Goal: Information Seeking & Learning: Check status

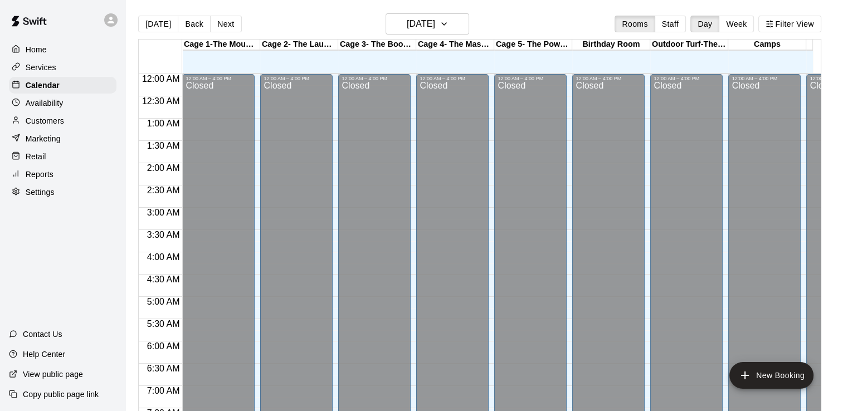
scroll to position [686, 0]
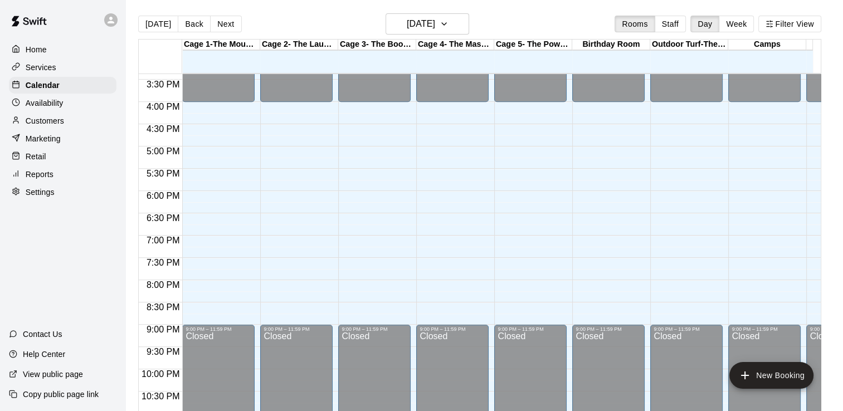
click at [47, 180] on p "Reports" at bounding box center [40, 174] width 28 height 11
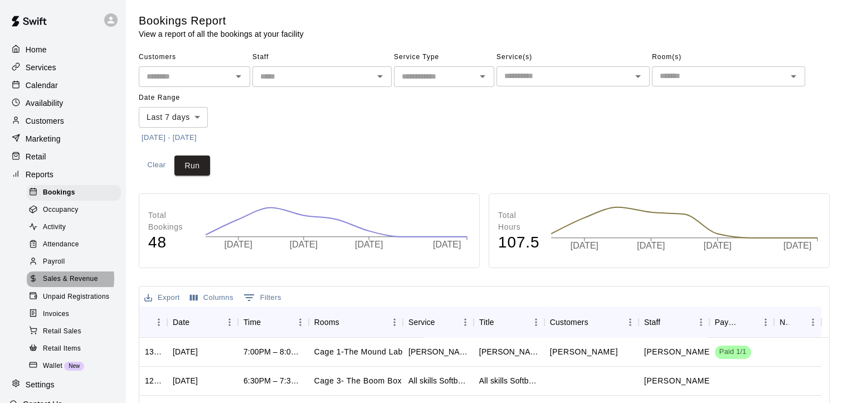
click at [59, 285] on span "Sales & Revenue" at bounding box center [70, 279] width 55 height 11
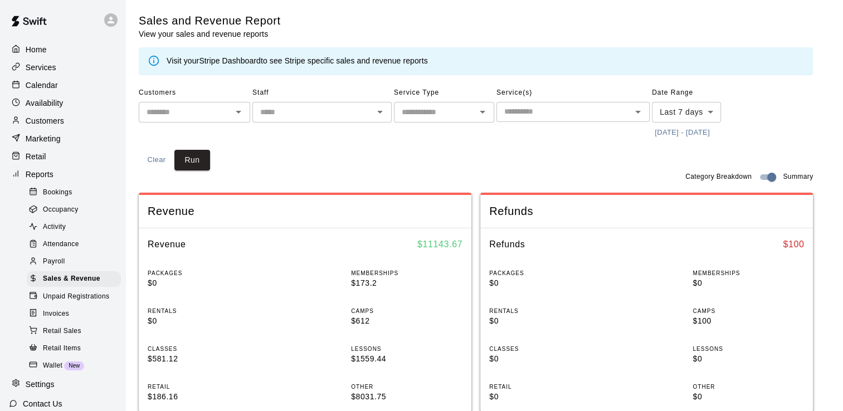
click at [480, 109] on icon "Open" at bounding box center [482, 111] width 13 height 13
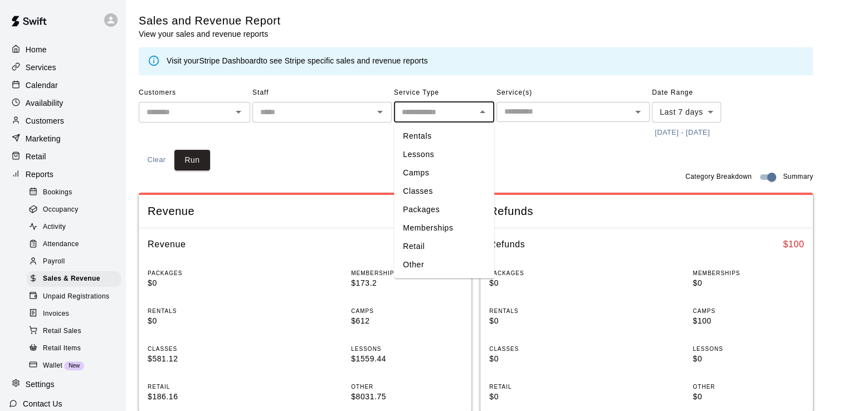
click at [421, 184] on li "Classes" at bounding box center [444, 191] width 100 height 18
type input "*******"
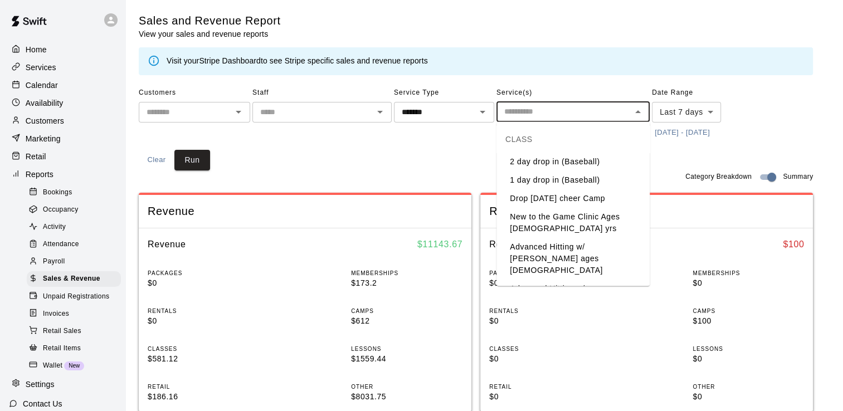
click at [542, 106] on input "text" at bounding box center [564, 112] width 128 height 14
click at [551, 183] on li "1 day drop in (Baseball)" at bounding box center [573, 180] width 153 height 18
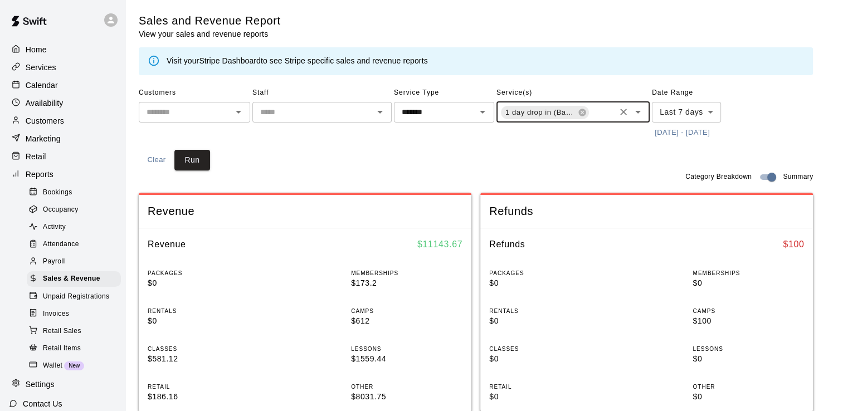
click at [667, 132] on button "[DATE] - [DATE]" at bounding box center [682, 132] width 61 height 17
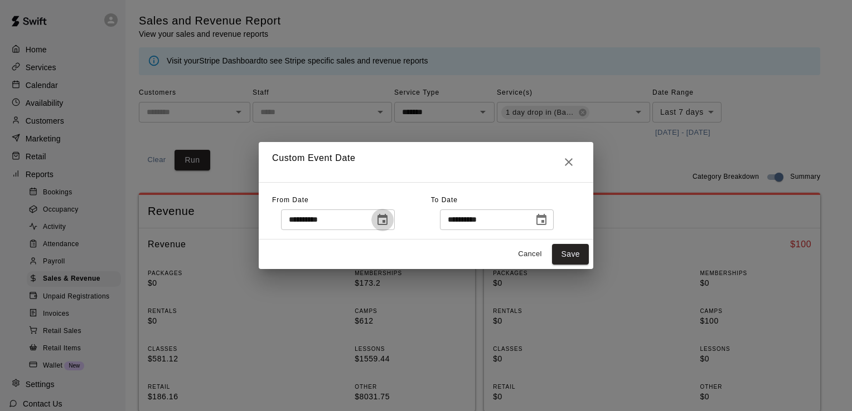
click at [394, 221] on button "Choose date, selected date is Aug 10, 2025" at bounding box center [382, 220] width 22 height 22
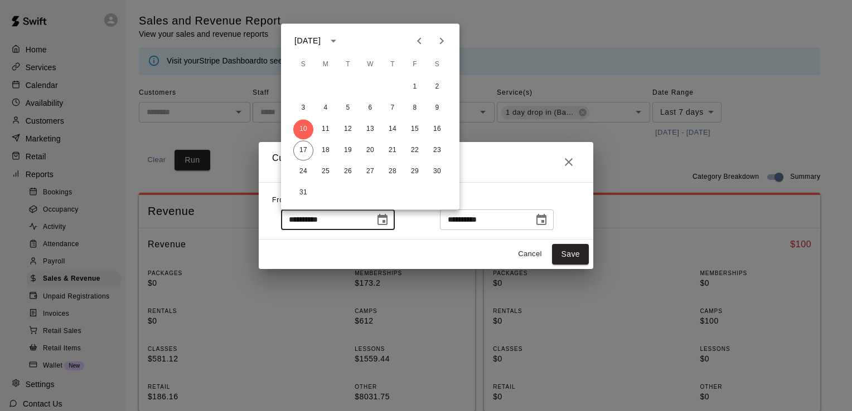
click at [152, 60] on div "**********" at bounding box center [426, 205] width 852 height 411
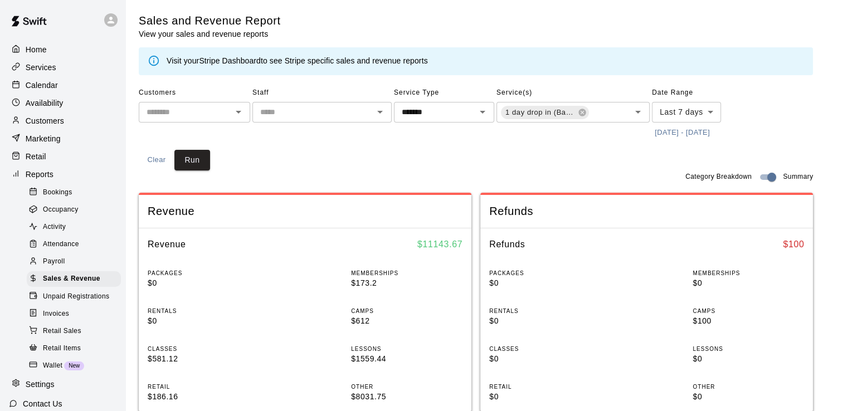
click at [152, 60] on icon at bounding box center [154, 61] width 12 height 12
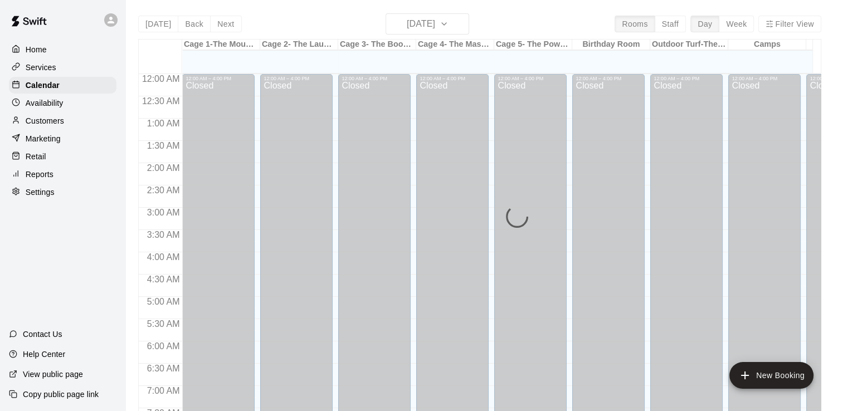
scroll to position [686, 0]
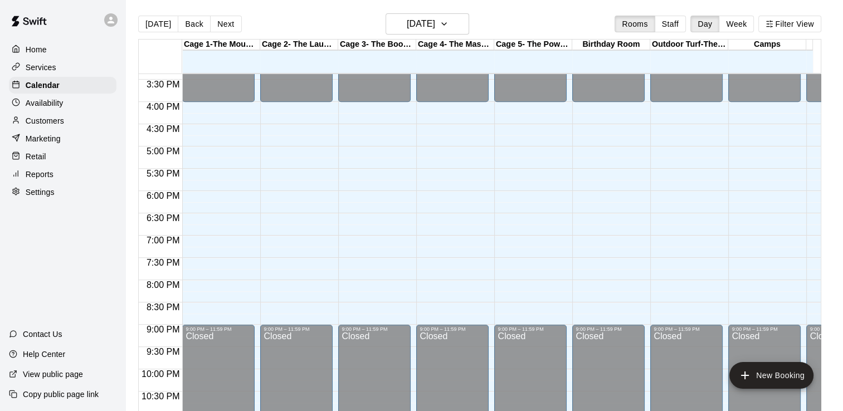
click at [45, 180] on p "Reports" at bounding box center [40, 174] width 28 height 11
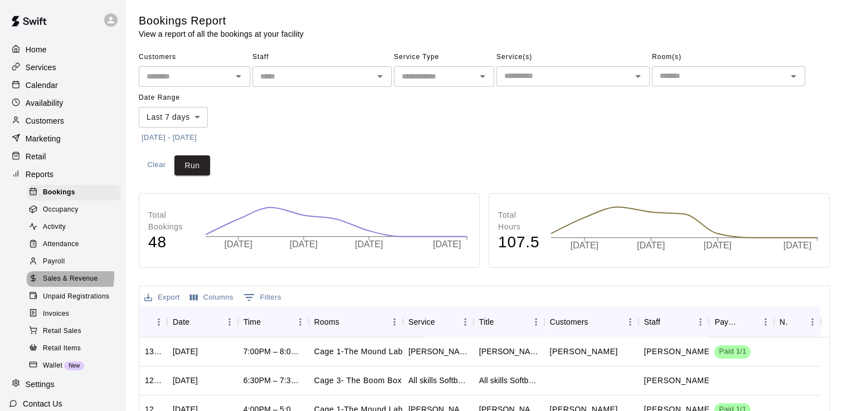
click at [56, 285] on span "Sales & Revenue" at bounding box center [70, 279] width 55 height 11
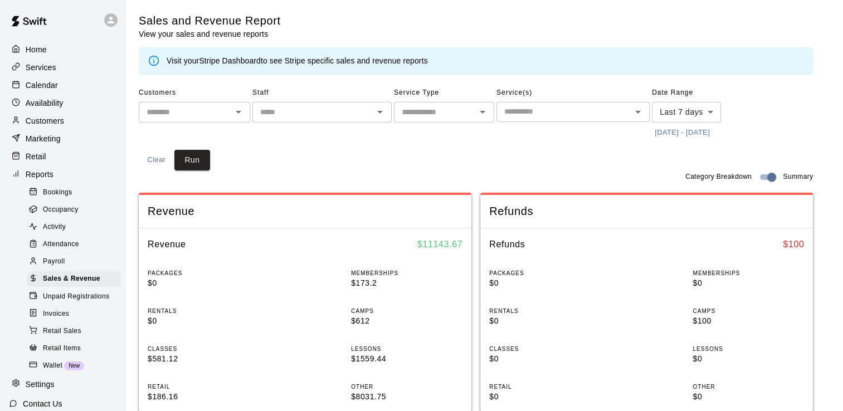
click at [478, 116] on icon "Open" at bounding box center [482, 111] width 13 height 13
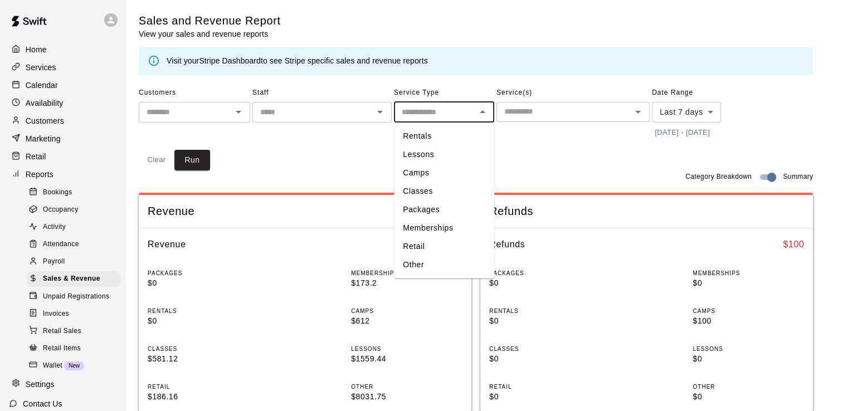
click at [433, 169] on li "Camps" at bounding box center [444, 173] width 100 height 18
type input "*****"
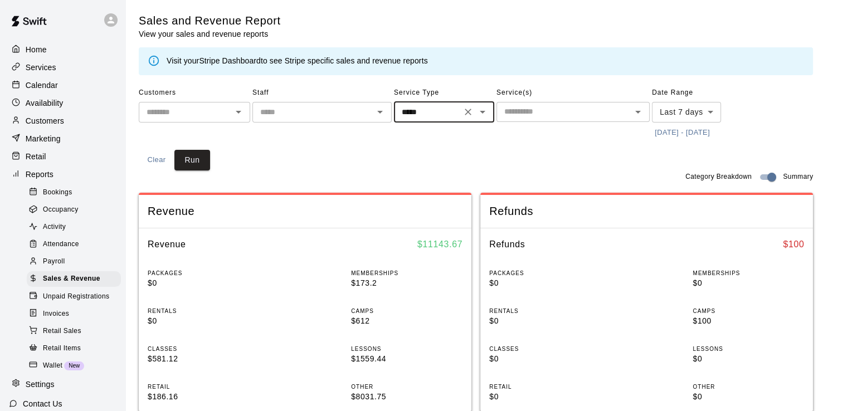
click at [560, 109] on input "text" at bounding box center [564, 112] width 128 height 14
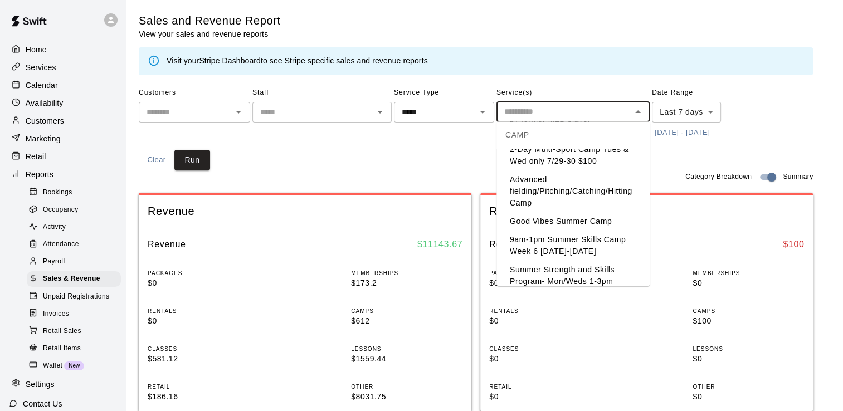
scroll to position [104, 0]
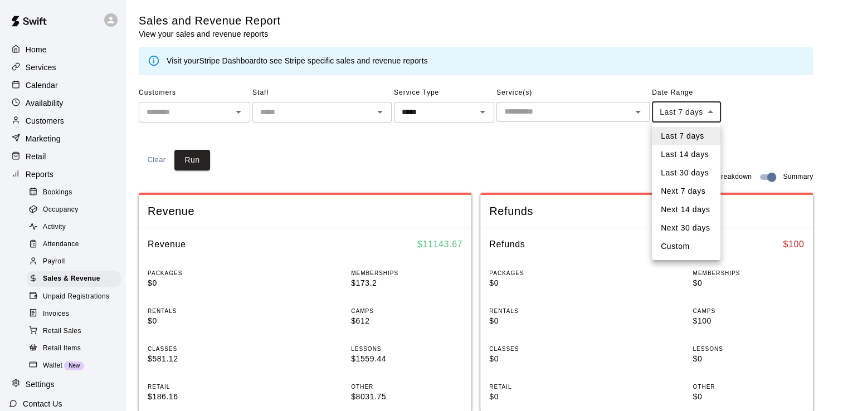
click at [708, 111] on body "Home Services Calendar Availability Customers Marketing Retail Reports Bookings…" at bounding box center [421, 416] width 843 height 833
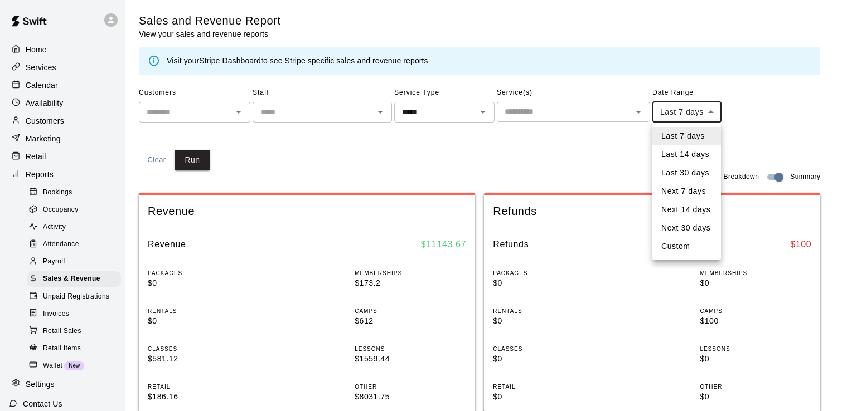
click at [668, 244] on li "Custom" at bounding box center [686, 246] width 69 height 18
type input "******"
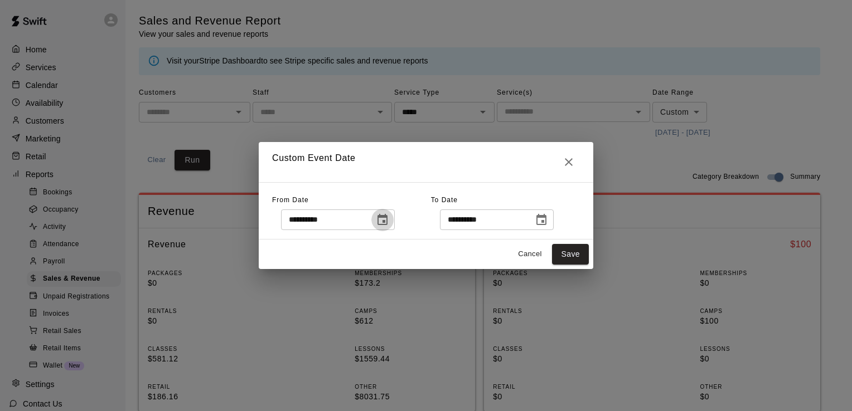
click at [387, 219] on icon "Choose date, selected date is Aug 10, 2025" at bounding box center [382, 219] width 10 height 11
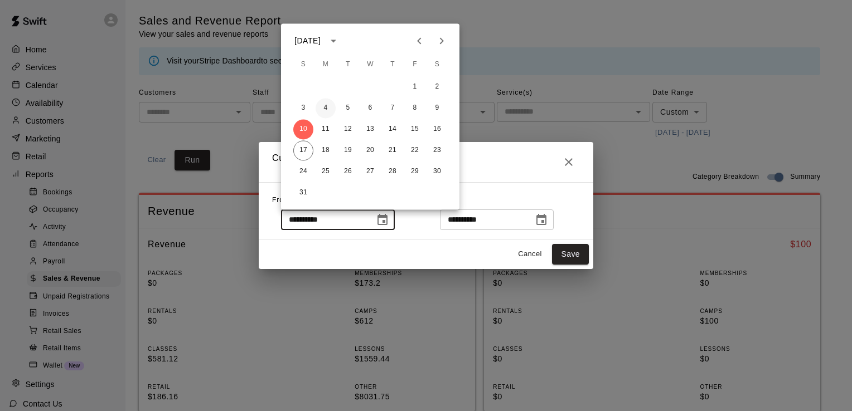
click at [327, 109] on button "4" at bounding box center [325, 108] width 20 height 20
type input "**********"
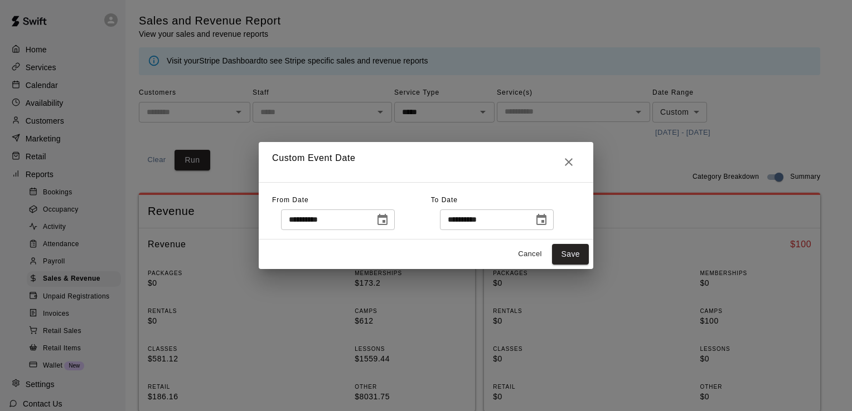
click at [546, 222] on icon "Choose date, selected date is Aug 17, 2025" at bounding box center [541, 219] width 10 height 11
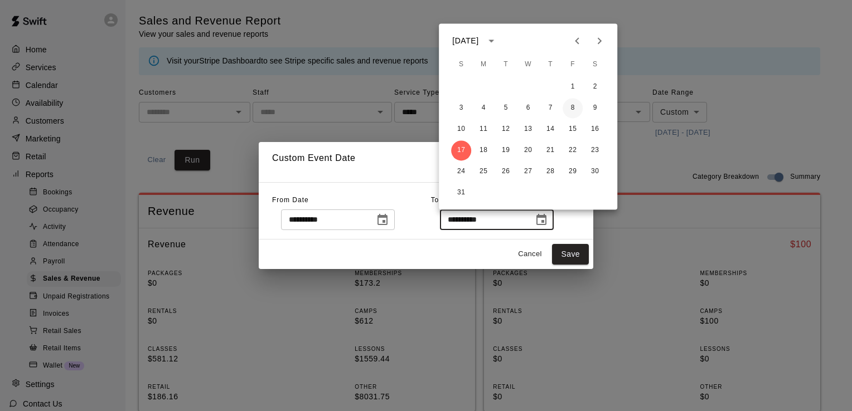
click at [573, 108] on button "8" at bounding box center [572, 108] width 20 height 20
type input "**********"
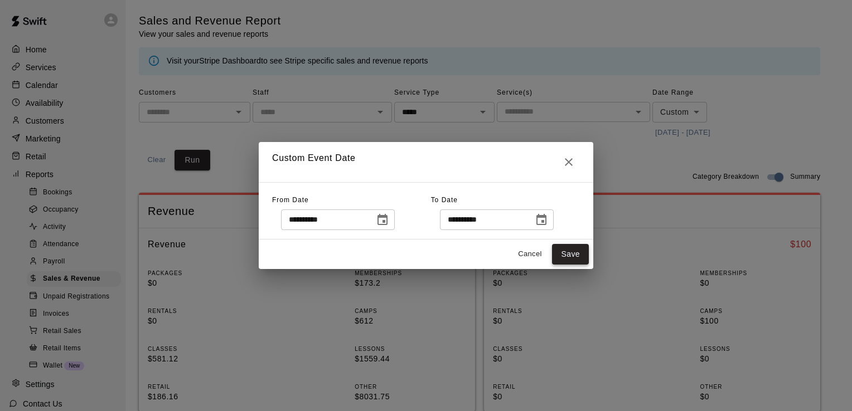
click at [565, 255] on button "Save" at bounding box center [570, 254] width 37 height 21
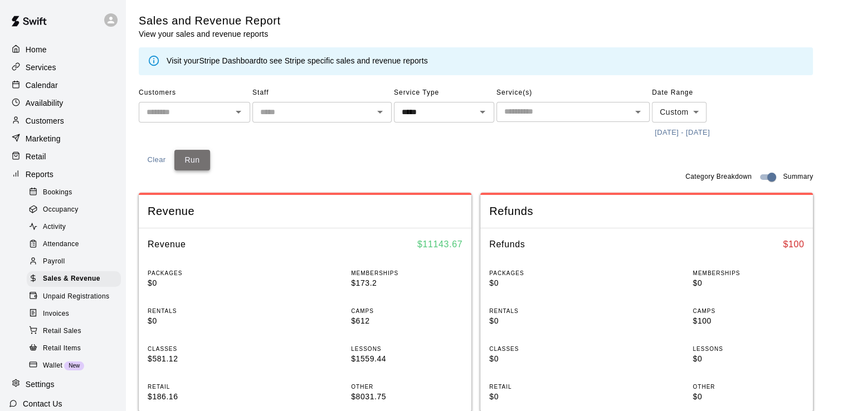
click at [196, 159] on button "Run" at bounding box center [192, 160] width 36 height 21
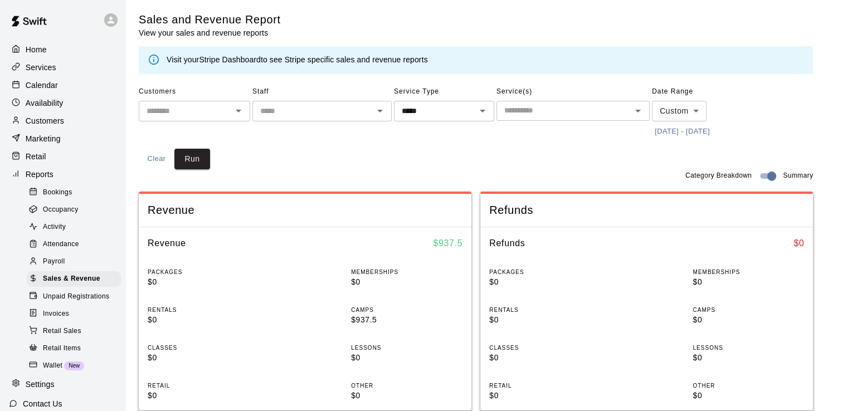
scroll to position [0, 0]
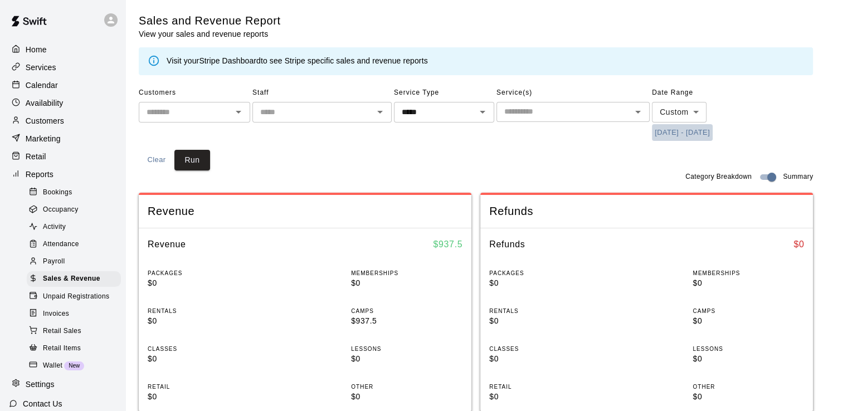
click at [681, 135] on button "[DATE] - [DATE]" at bounding box center [682, 132] width 61 height 17
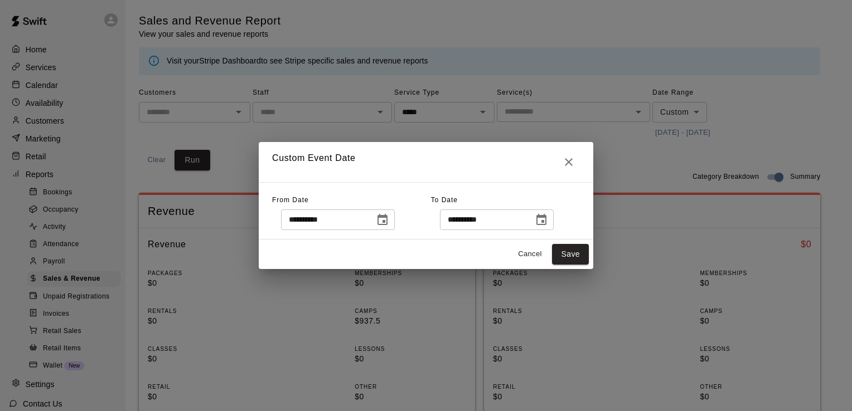
click at [389, 220] on icon "Choose date, selected date is Aug 4, 2025" at bounding box center [382, 219] width 13 height 13
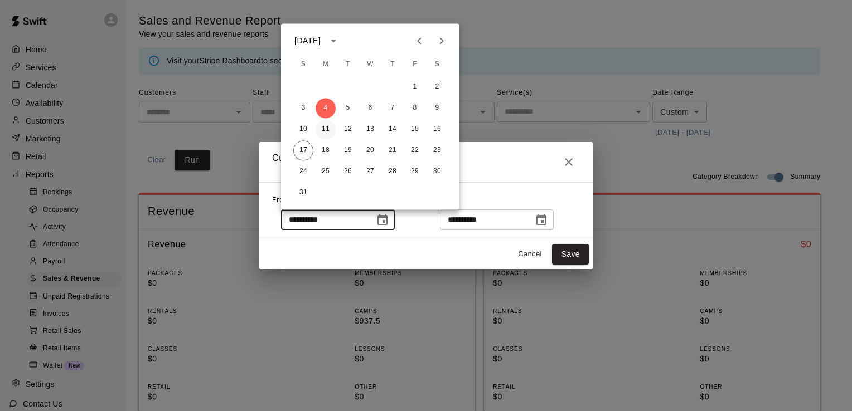
click at [323, 129] on button "11" at bounding box center [325, 129] width 20 height 20
type input "**********"
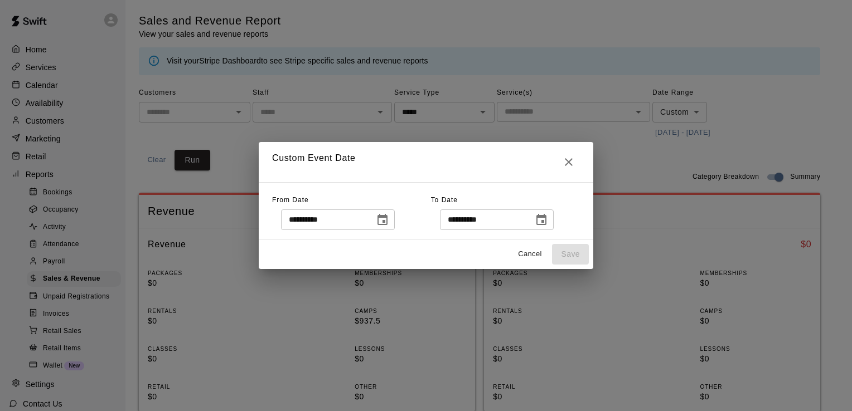
click at [548, 219] on icon "Choose date, selected date is Aug 8, 2025" at bounding box center [541, 219] width 13 height 13
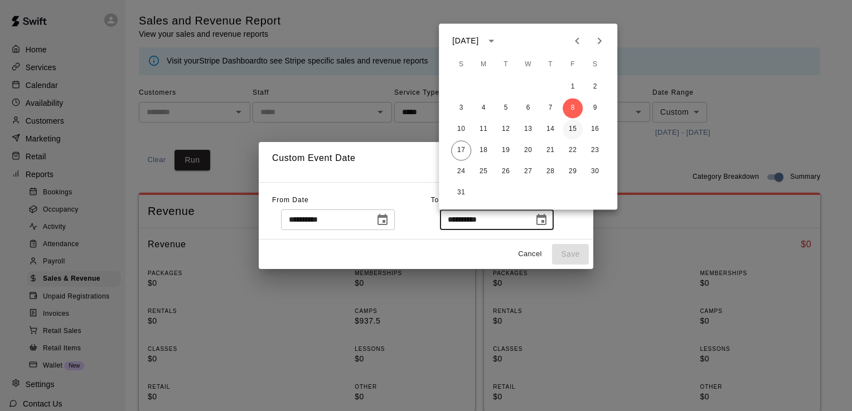
click at [572, 133] on button "15" at bounding box center [572, 129] width 20 height 20
type input "**********"
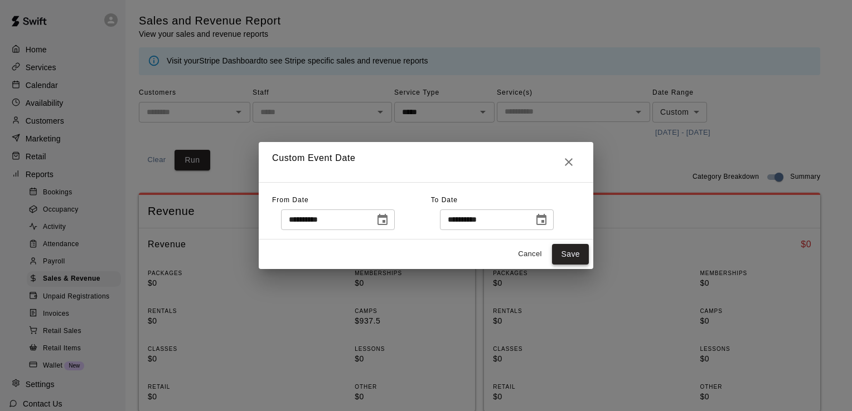
click at [564, 254] on button "Save" at bounding box center [570, 254] width 37 height 21
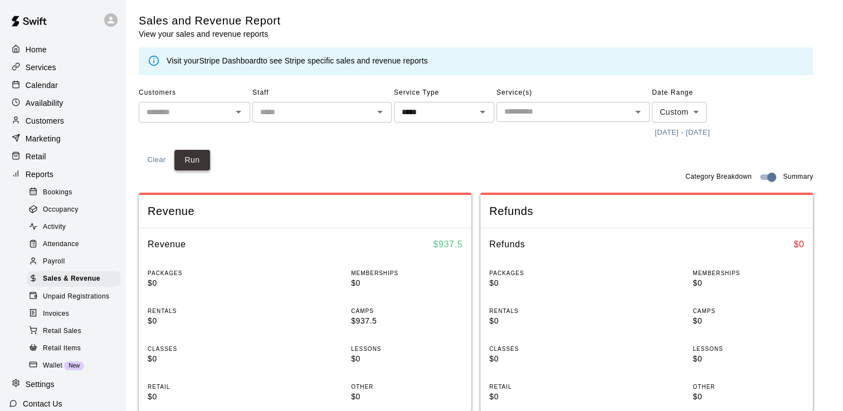
click at [201, 159] on button "Run" at bounding box center [192, 160] width 36 height 21
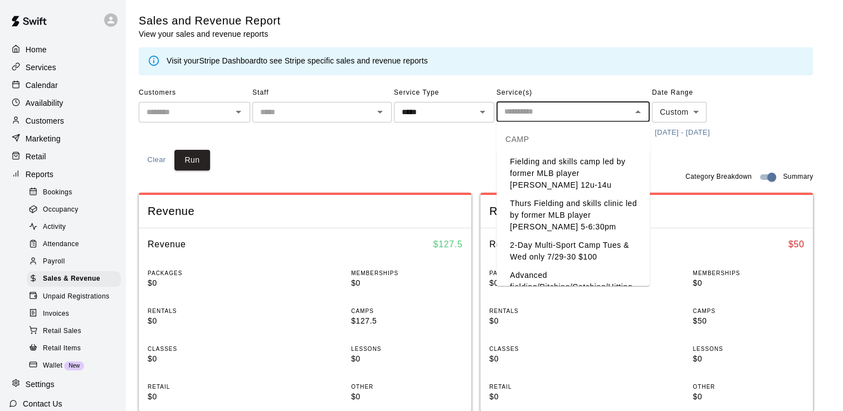
click at [555, 118] on input "text" at bounding box center [564, 112] width 128 height 14
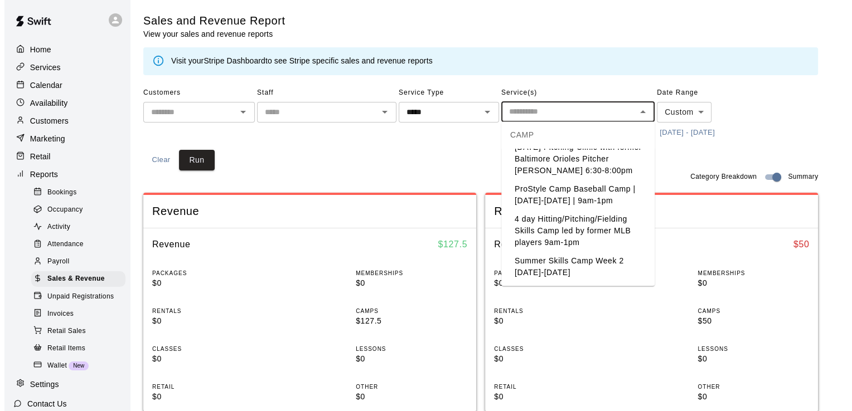
scroll to position [584, 0]
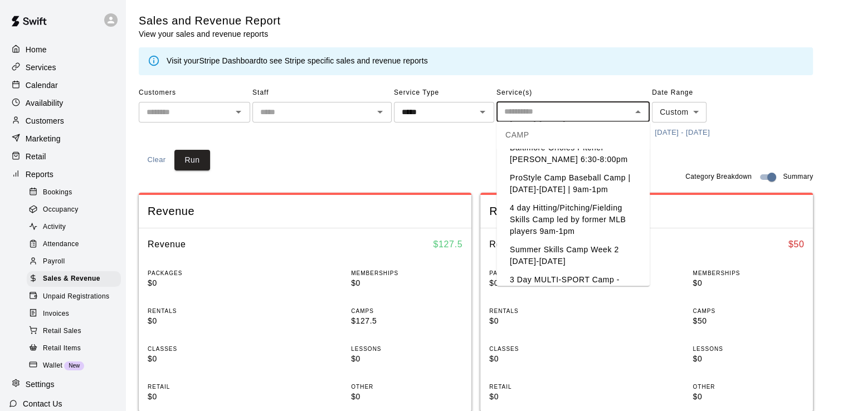
click at [609, 199] on li "ProStyle Camp Baseball Camp | [DATE]-[DATE] | 9am-1pm" at bounding box center [573, 184] width 153 height 30
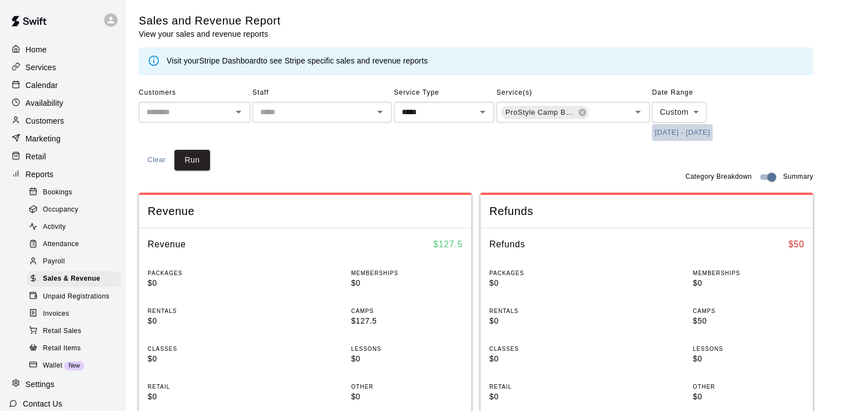
click at [668, 130] on button "8/11/2025 - 8/15/2025" at bounding box center [682, 132] width 61 height 17
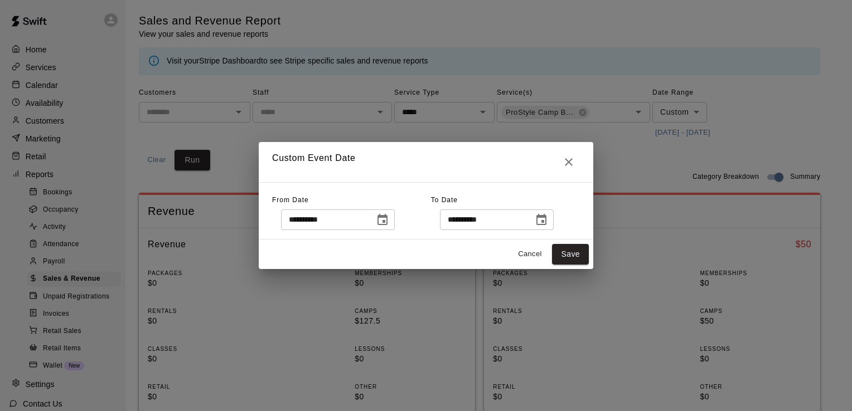
click at [389, 221] on icon "Choose date, selected date is Aug 11, 2025" at bounding box center [382, 219] width 13 height 13
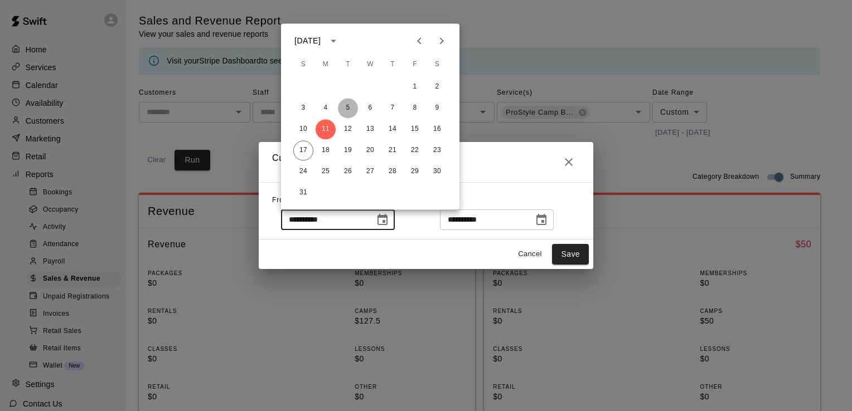
click at [351, 106] on button "5" at bounding box center [348, 108] width 20 height 20
type input "**********"
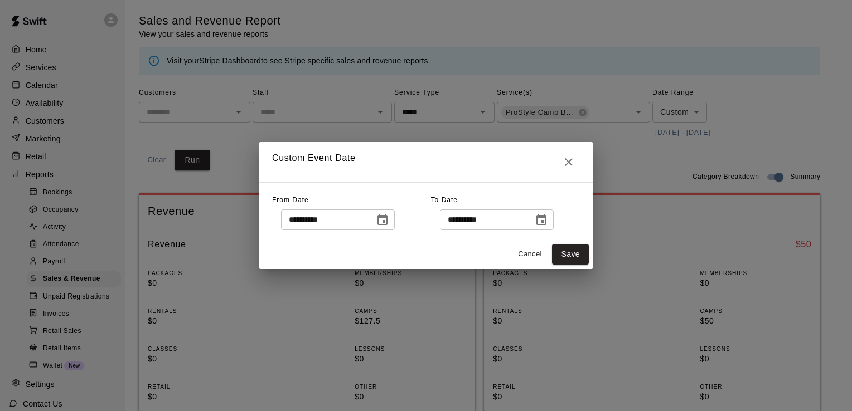
click at [548, 222] on icon "Choose date, selected date is Aug 15, 2025" at bounding box center [541, 219] width 13 height 13
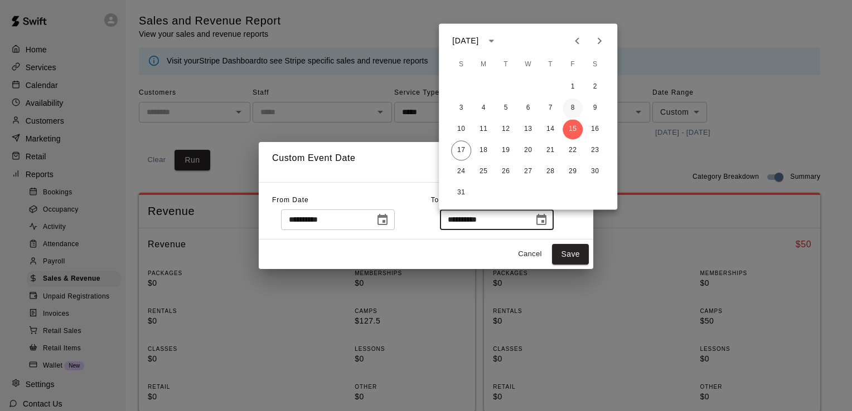
click at [574, 106] on button "8" at bounding box center [572, 108] width 20 height 20
type input "**********"
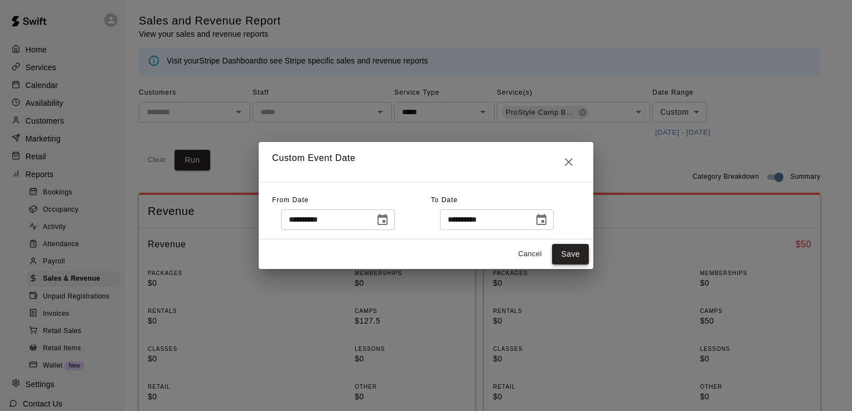
click at [564, 249] on button "Save" at bounding box center [570, 254] width 37 height 21
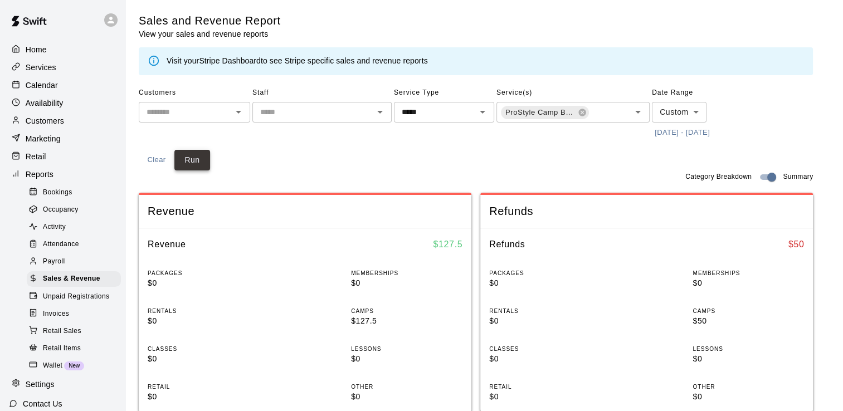
click at [197, 162] on button "Run" at bounding box center [192, 160] width 36 height 21
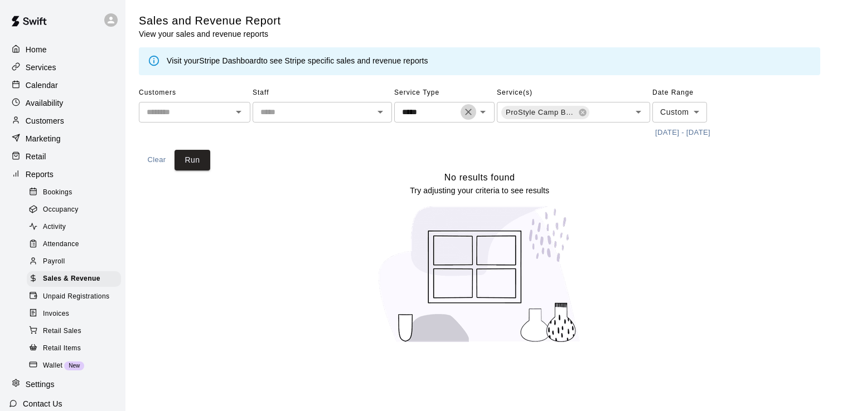
click at [469, 113] on icon "Clear" at bounding box center [468, 112] width 7 height 7
click at [185, 162] on button "Run" at bounding box center [192, 160] width 36 height 21
click at [108, 21] on icon at bounding box center [111, 20] width 7 height 7
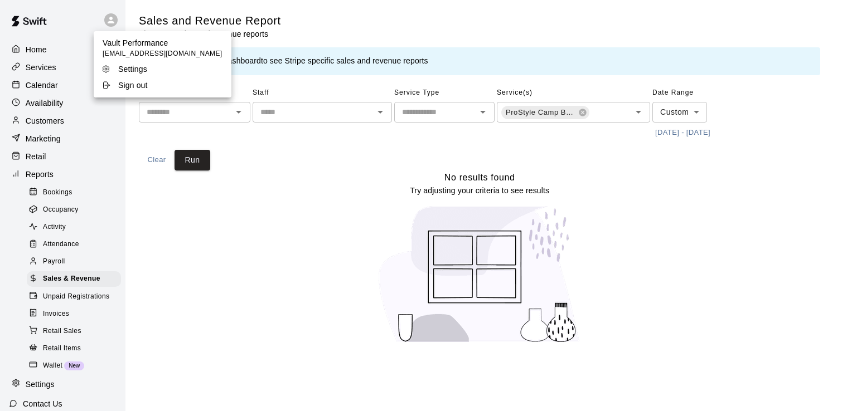
click at [300, 80] on div at bounding box center [426, 205] width 852 height 411
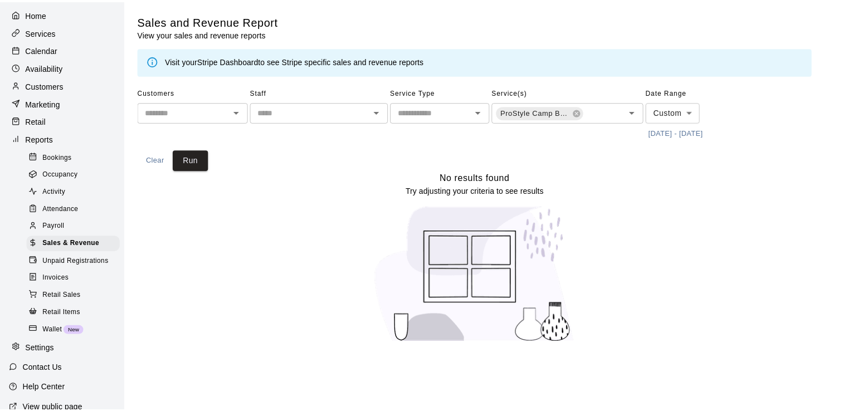
scroll to position [0, 0]
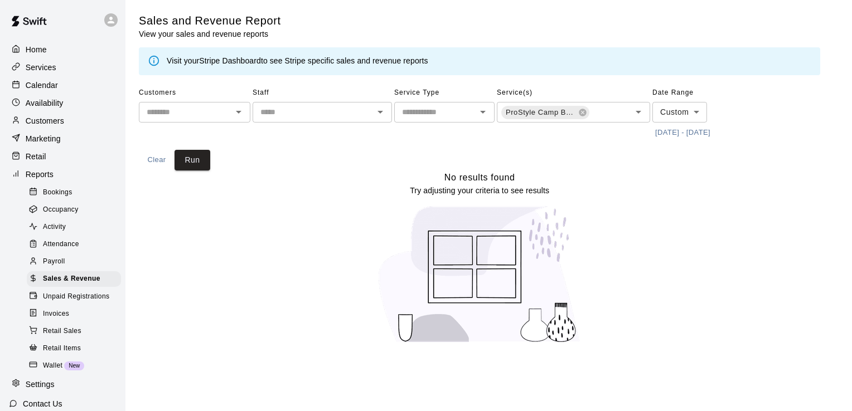
click at [72, 337] on span "Retail Sales" at bounding box center [62, 331] width 38 height 11
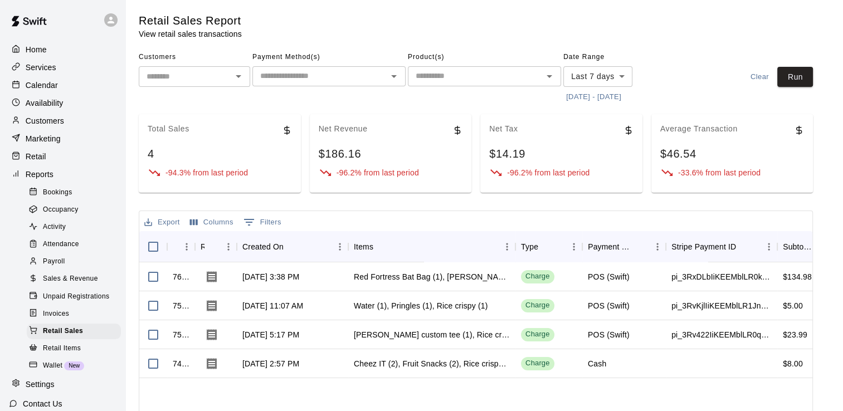
click at [457, 76] on input "text" at bounding box center [475, 76] width 128 height 14
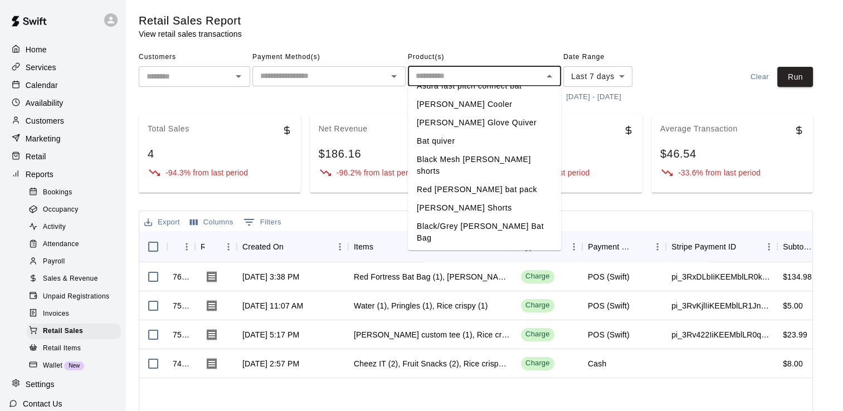
scroll to position [120, 0]
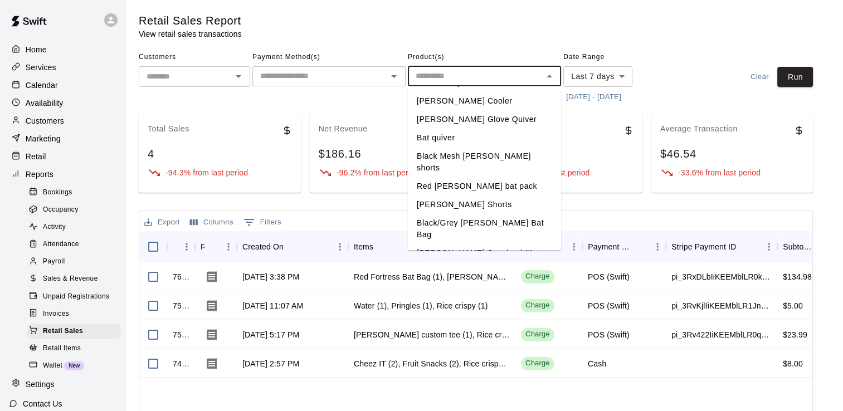
click at [506, 148] on li "Black Mesh Marucci shorts" at bounding box center [484, 162] width 153 height 30
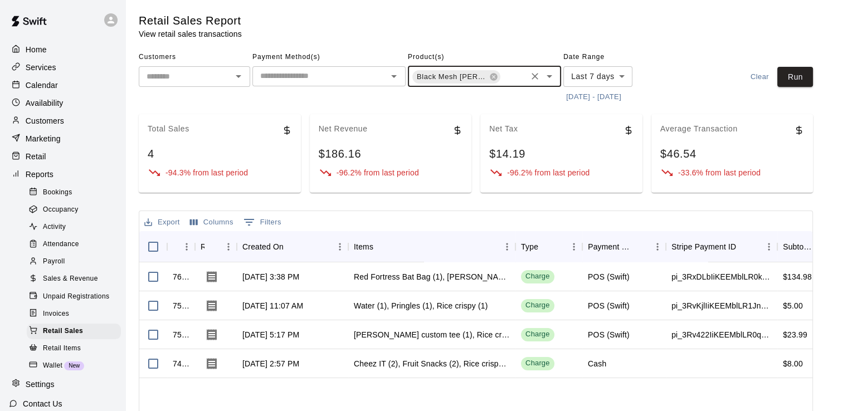
click at [622, 77] on body "Home Services Calendar Availability Customers Marketing Retail Reports Bookings…" at bounding box center [421, 302] width 843 height 605
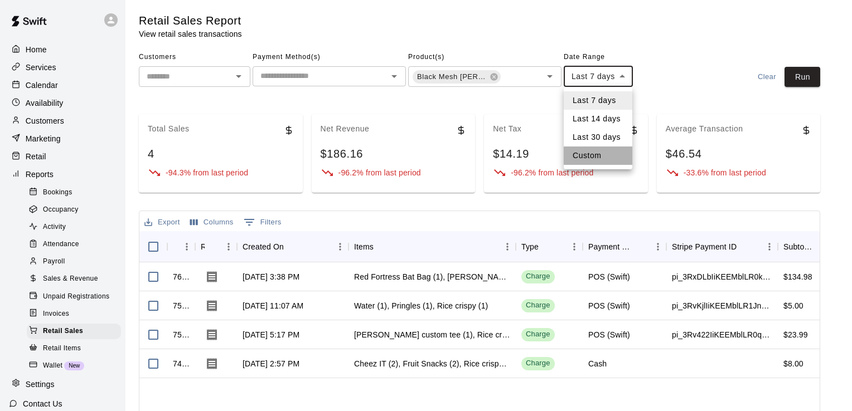
click at [585, 159] on li "Custom" at bounding box center [598, 156] width 69 height 18
type input "******"
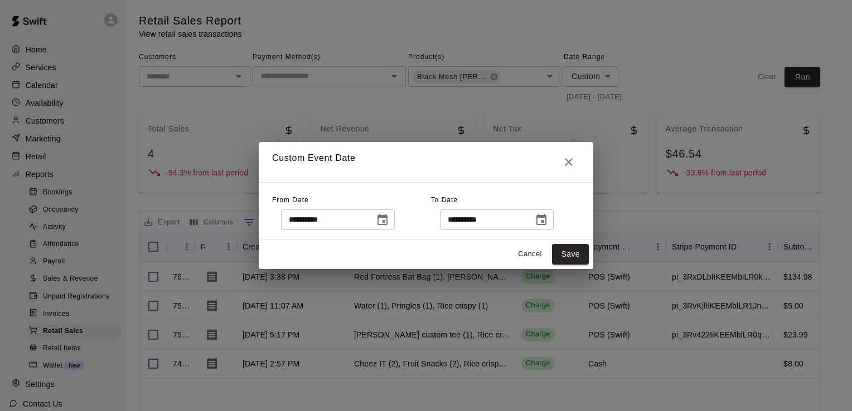
click at [389, 224] on icon "Choose date, selected date is Aug 10, 2025" at bounding box center [382, 219] width 13 height 13
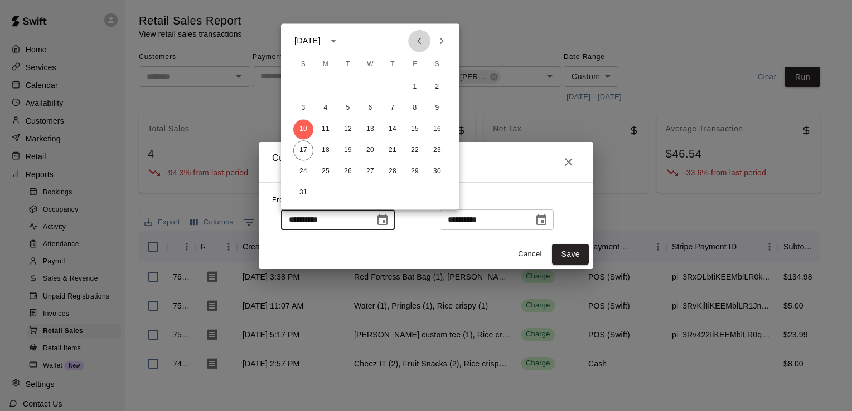
click at [419, 42] on icon "Previous month" at bounding box center [419, 40] width 4 height 7
click at [367, 125] on button "16" at bounding box center [370, 129] width 20 height 20
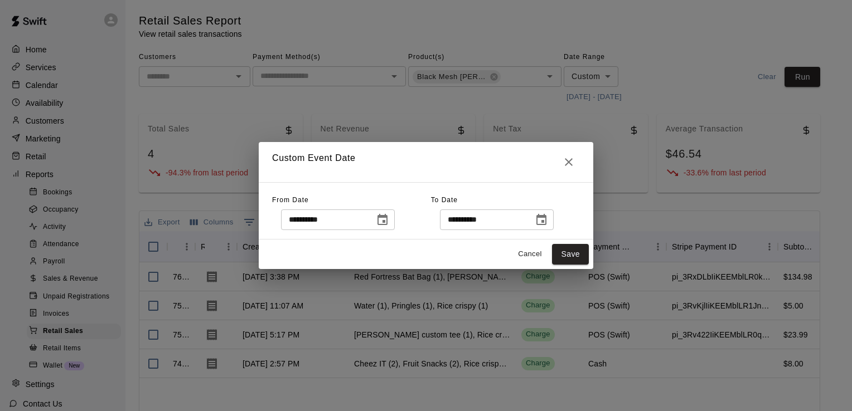
type input "**********"
click at [546, 215] on icon "Choose date, selected date is Aug 17, 2025" at bounding box center [541, 219] width 10 height 11
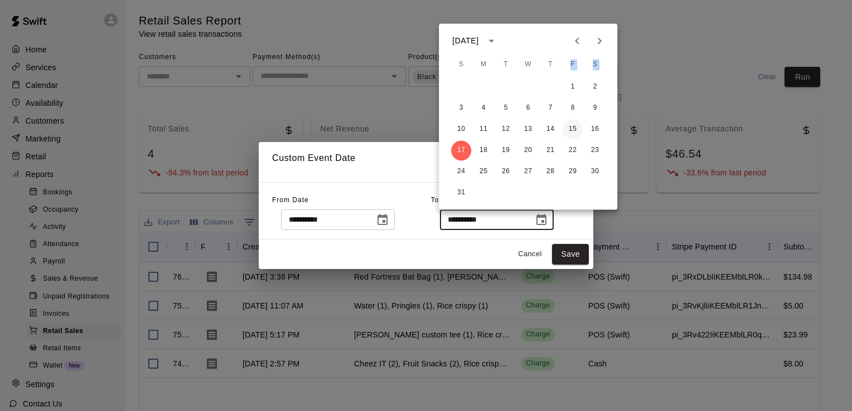
drag, startPoint x: 560, startPoint y: 72, endPoint x: 572, endPoint y: 124, distance: 52.9
click at [572, 124] on div "S M T W T F S 1 2 3 4 5 6 7 8 9 10 11 12 13 14 15 16 17 18 19 20 21 22 23 24 25…" at bounding box center [528, 132] width 178 height 156
click at [575, 130] on button "15" at bounding box center [572, 129] width 20 height 20
type input "**********"
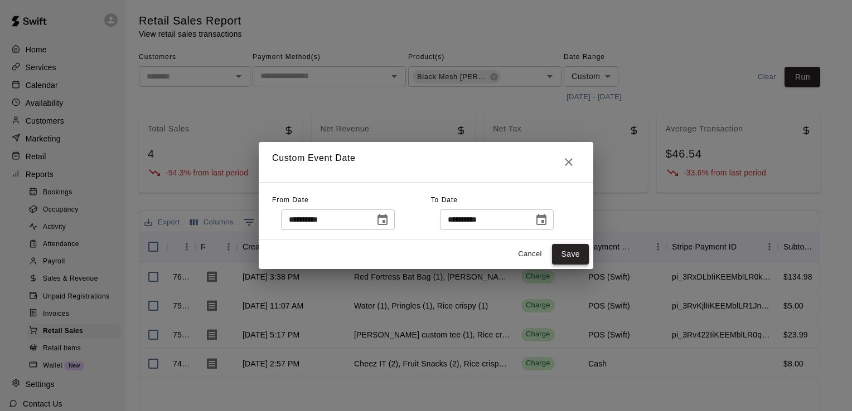
click at [569, 253] on button "Save" at bounding box center [570, 254] width 37 height 21
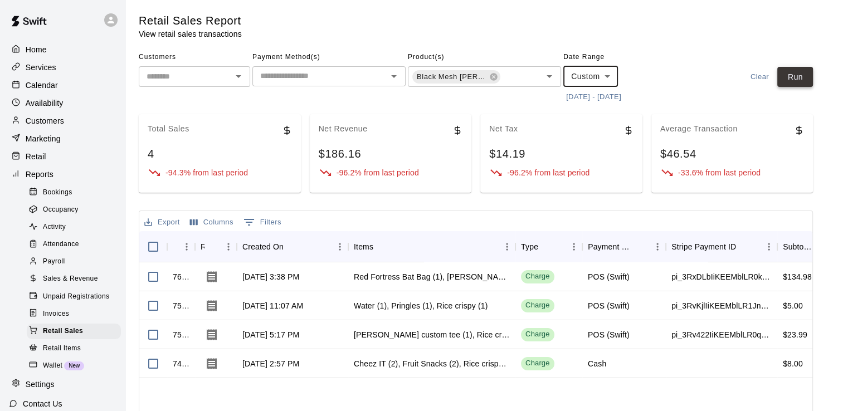
click at [804, 72] on button "Run" at bounding box center [796, 77] width 36 height 21
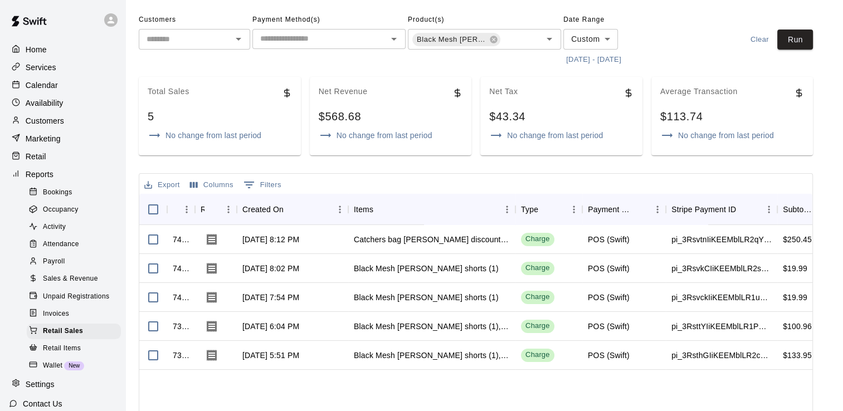
scroll to position [38, 0]
click at [495, 40] on icon at bounding box center [493, 38] width 7 height 7
click at [513, 37] on input "text" at bounding box center [475, 38] width 128 height 14
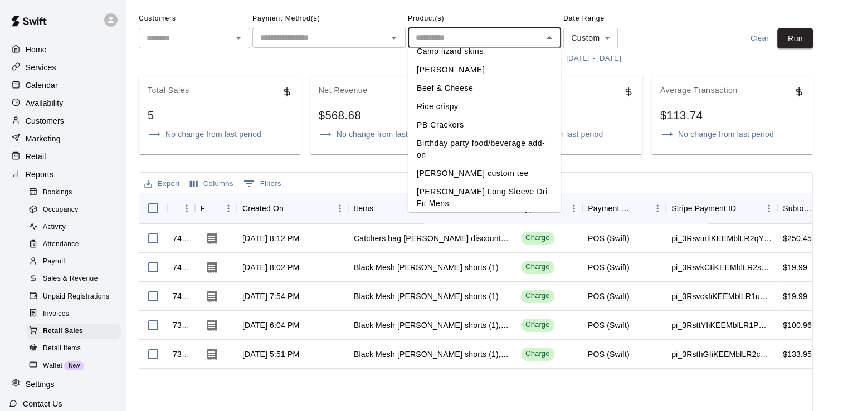
scroll to position [508, 0]
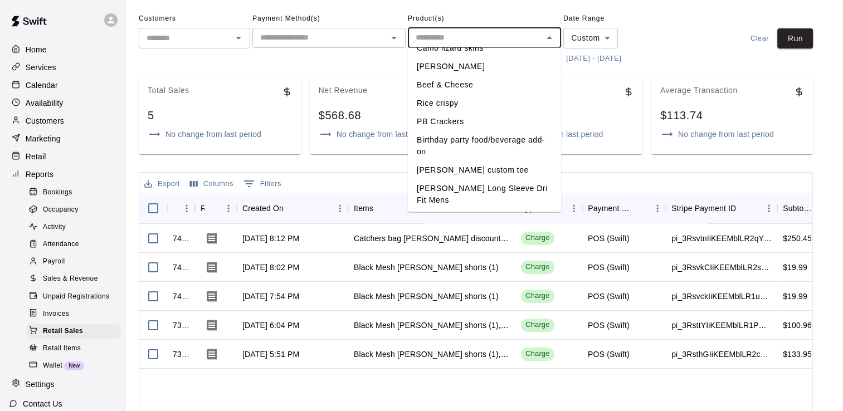
click at [498, 161] on li "Marucci custom tee" at bounding box center [484, 170] width 153 height 18
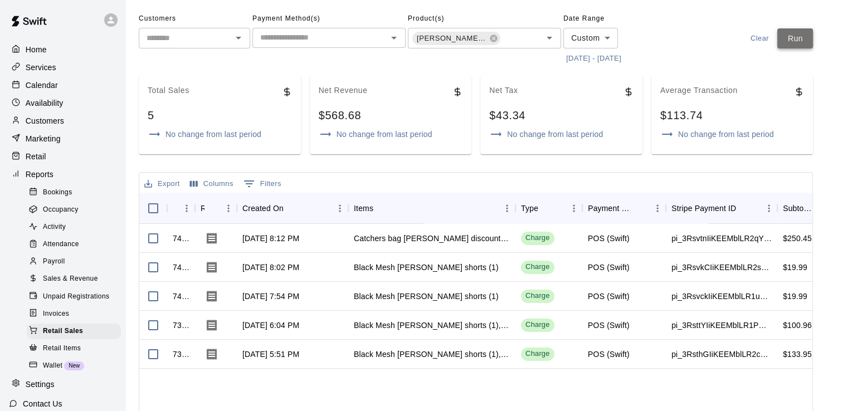
click at [794, 37] on button "Run" at bounding box center [796, 38] width 36 height 21
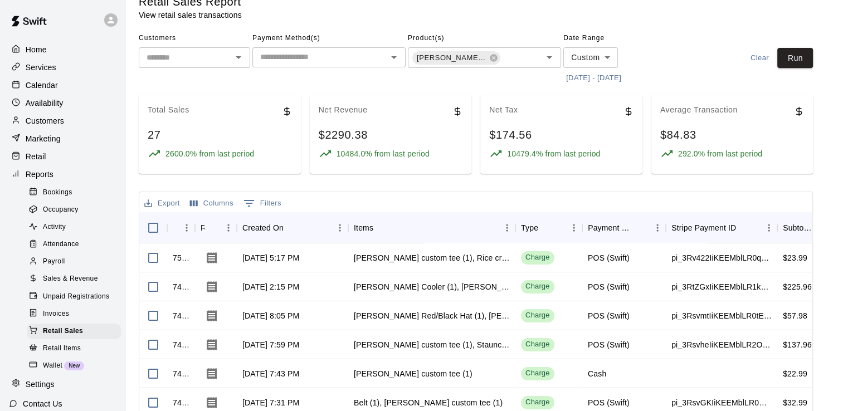
scroll to position [18, 0]
click at [495, 60] on icon at bounding box center [493, 58] width 7 height 7
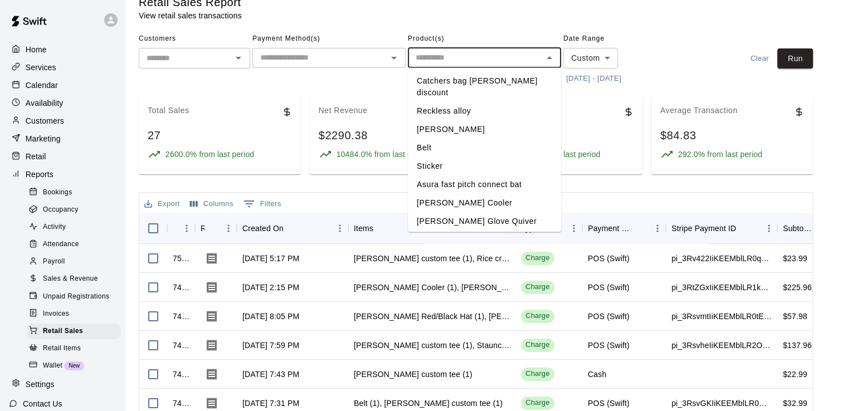
click at [489, 55] on input "text" at bounding box center [475, 58] width 128 height 14
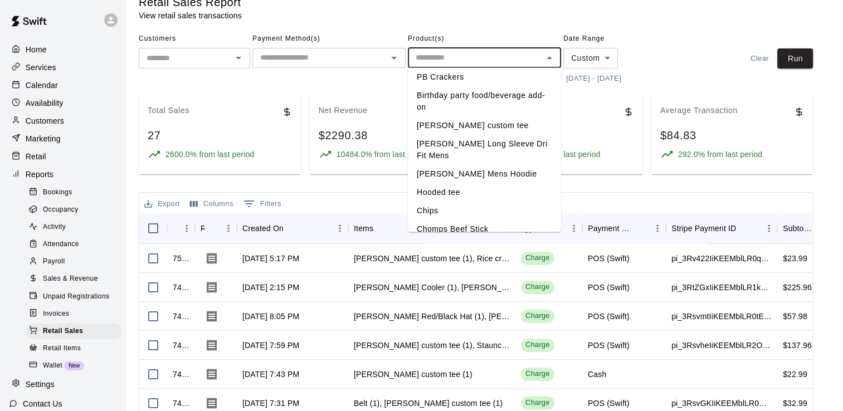
scroll to position [566, 0]
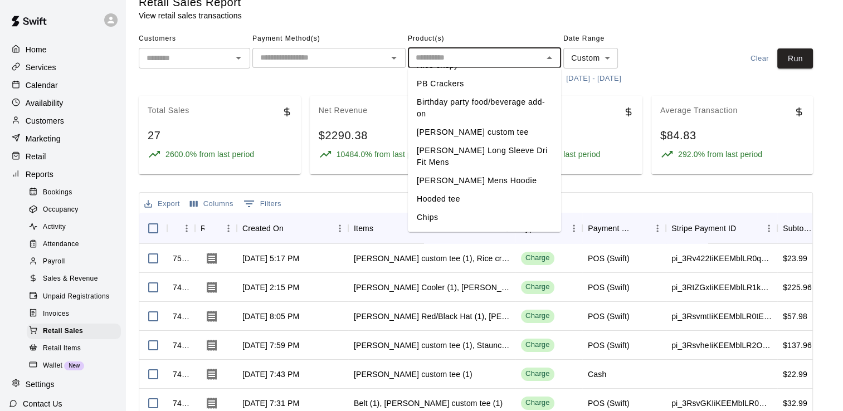
click at [488, 190] on li "Hooded tee" at bounding box center [484, 199] width 153 height 18
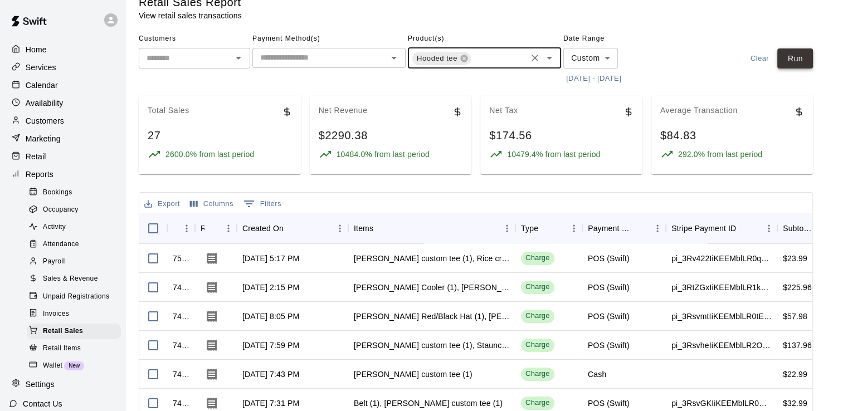
click at [794, 61] on button "Run" at bounding box center [796, 58] width 36 height 21
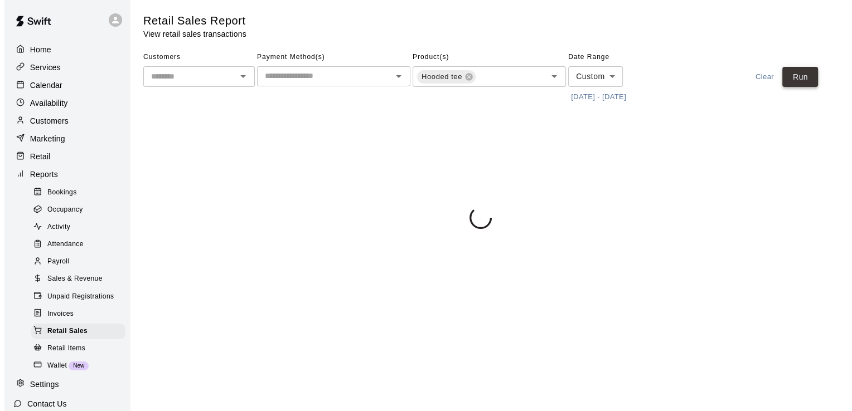
scroll to position [0, 0]
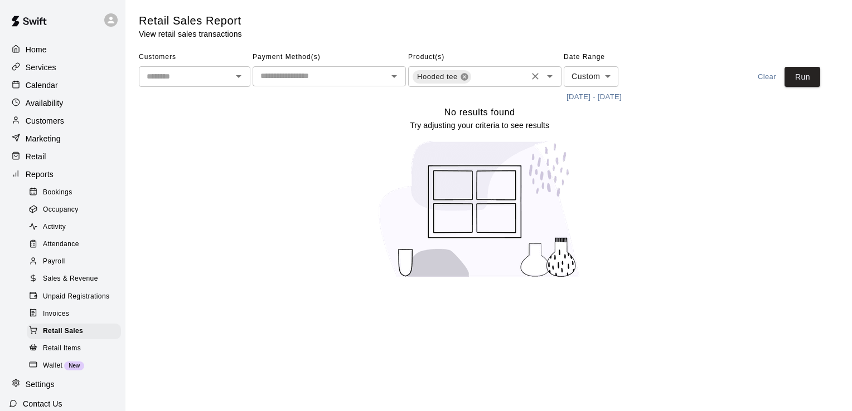
click at [464, 79] on icon at bounding box center [463, 76] width 7 height 7
click at [470, 75] on input "text" at bounding box center [475, 76] width 128 height 14
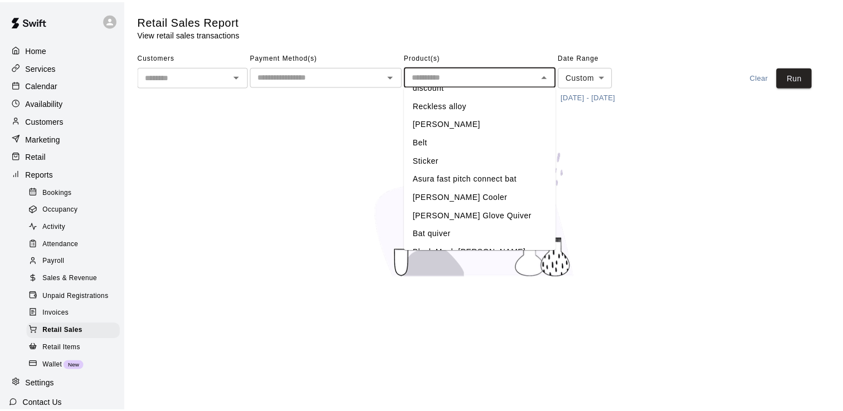
scroll to position [21, 0]
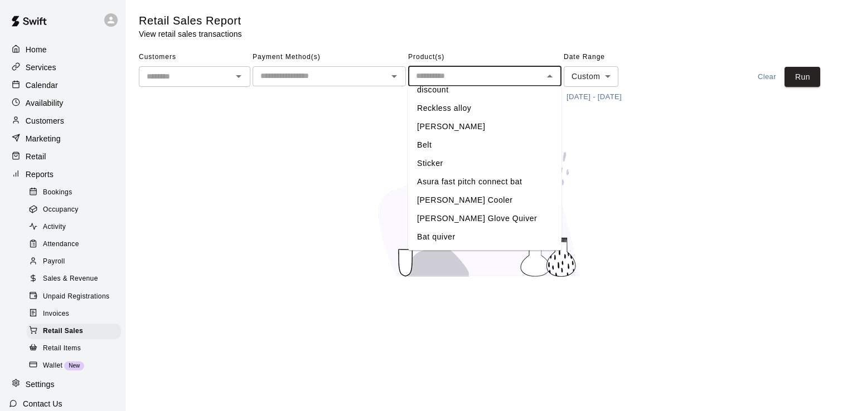
click at [513, 136] on li "Belt" at bounding box center [484, 145] width 153 height 18
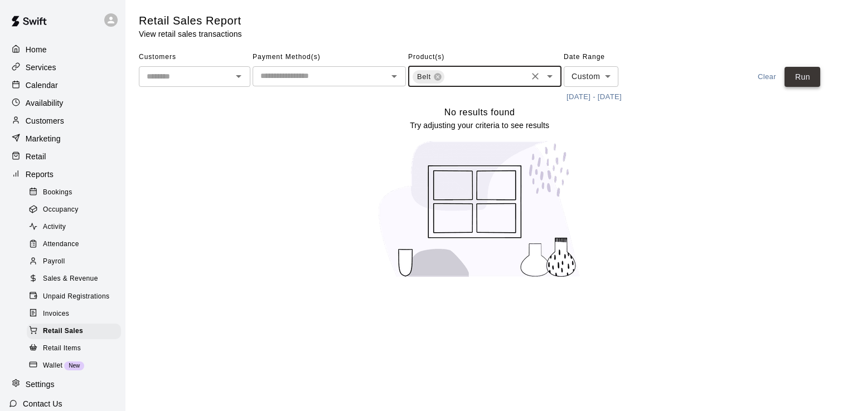
click at [799, 77] on button "Run" at bounding box center [802, 77] width 36 height 21
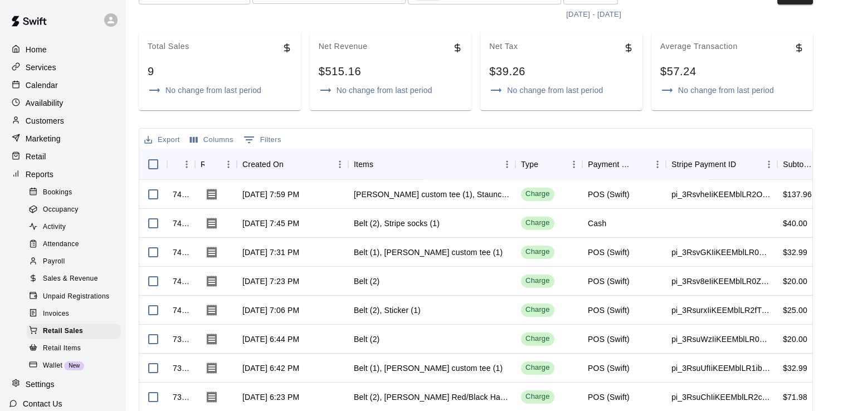
scroll to position [80, 0]
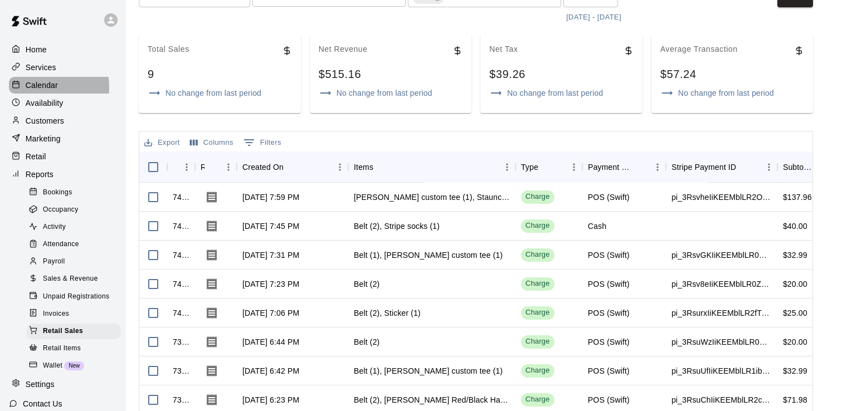
click at [40, 89] on p "Calendar" at bounding box center [42, 85] width 32 height 11
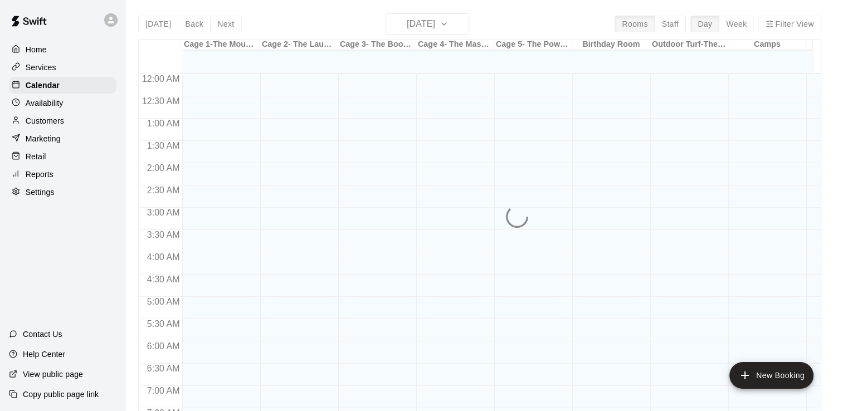
scroll to position [686, 0]
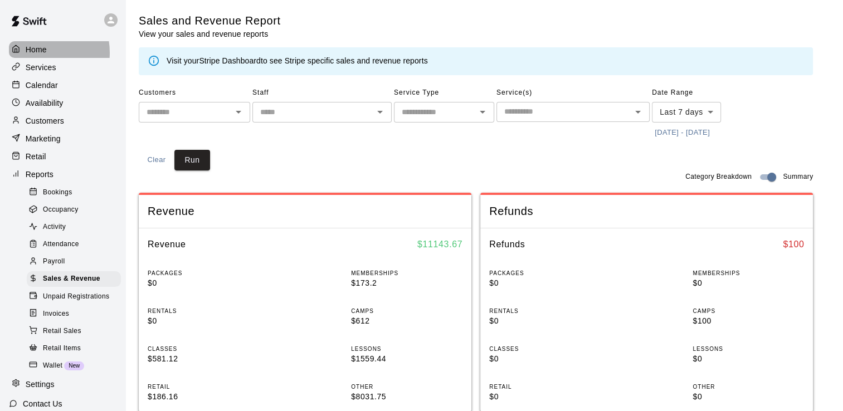
click at [36, 52] on p "Home" at bounding box center [36, 49] width 21 height 11
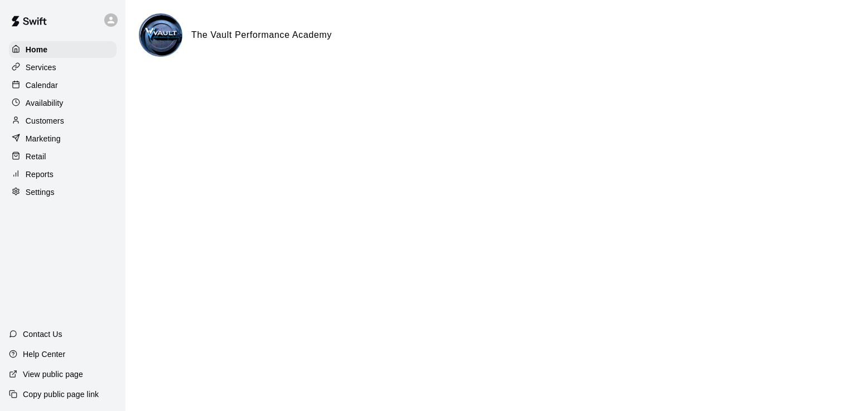
click at [51, 180] on p "Reports" at bounding box center [40, 174] width 28 height 11
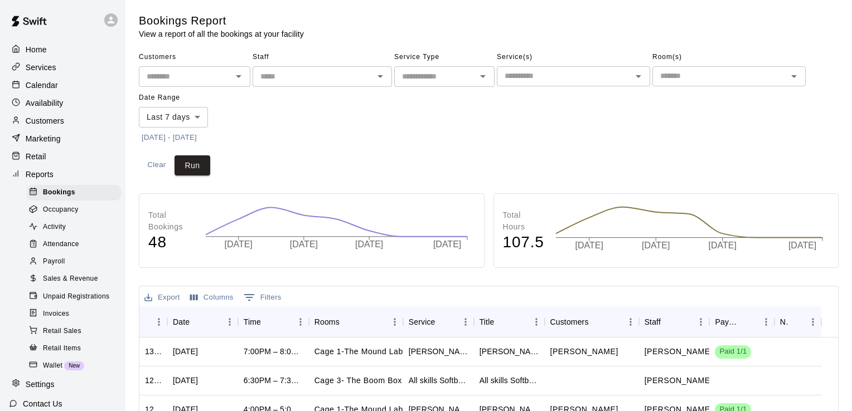
click at [201, 122] on body "Home Services Calendar Availability Customers Marketing Retail Reports Bookings…" at bounding box center [426, 340] width 852 height 681
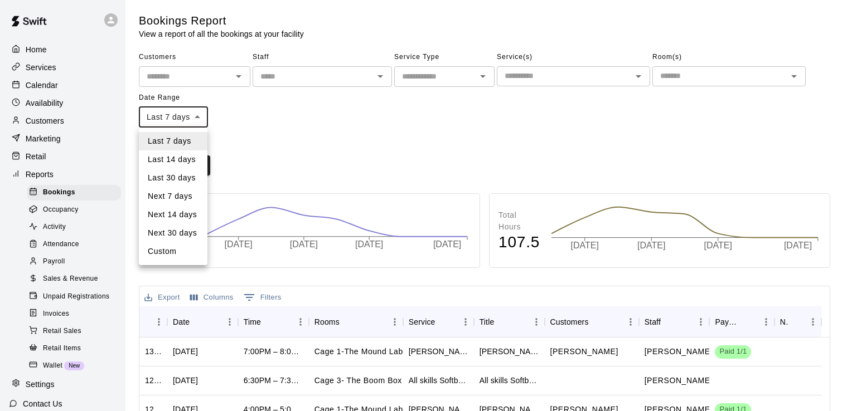
click at [219, 135] on div at bounding box center [426, 205] width 852 height 411
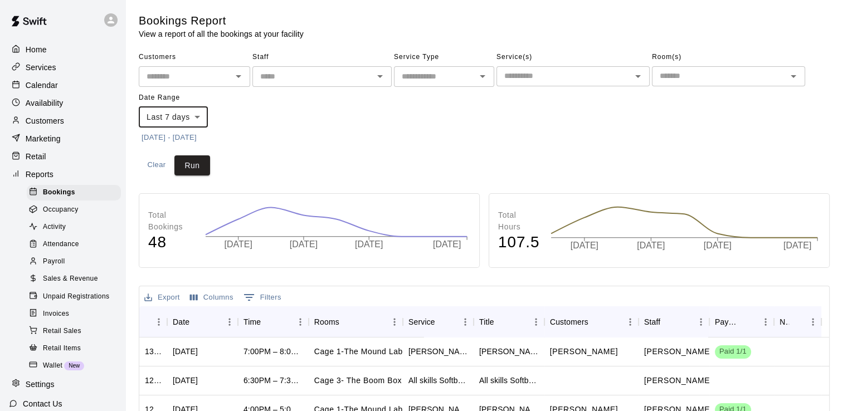
click at [196, 135] on button "[DATE] - [DATE]" at bounding box center [169, 137] width 61 height 17
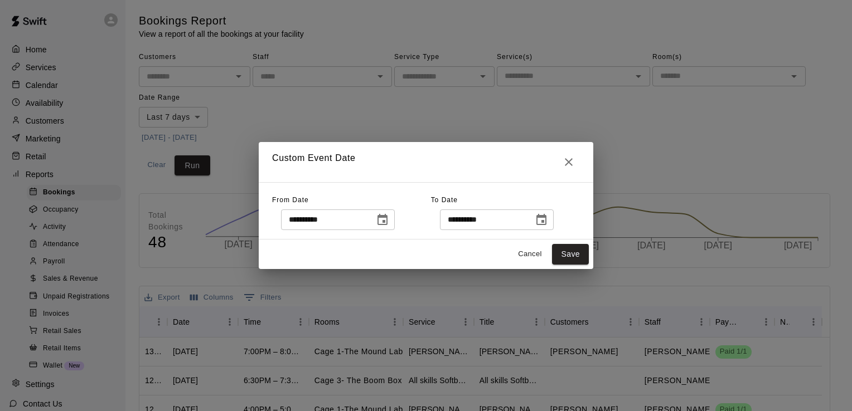
click at [389, 221] on icon "Choose date, selected date is Aug 10, 2025" at bounding box center [382, 219] width 13 height 13
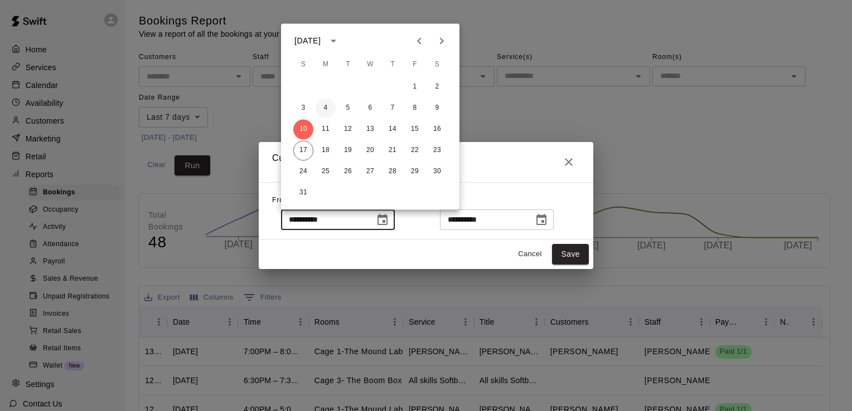
click at [326, 108] on button "4" at bounding box center [325, 108] width 20 height 20
type input "**********"
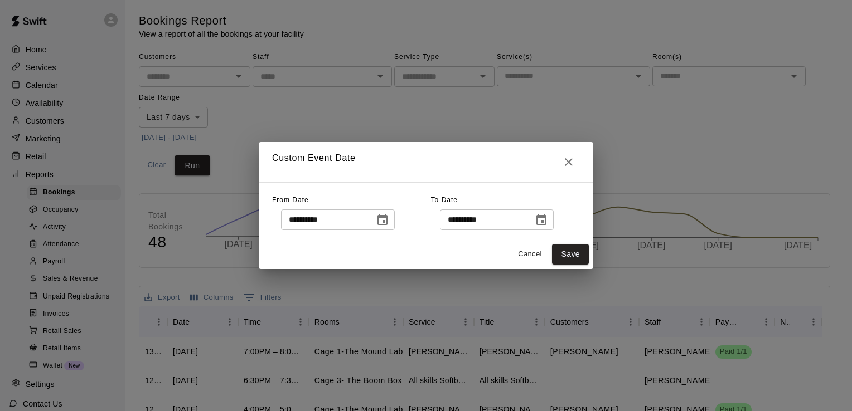
click at [546, 221] on icon "Choose date, selected date is Aug 17, 2025" at bounding box center [541, 219] width 10 height 11
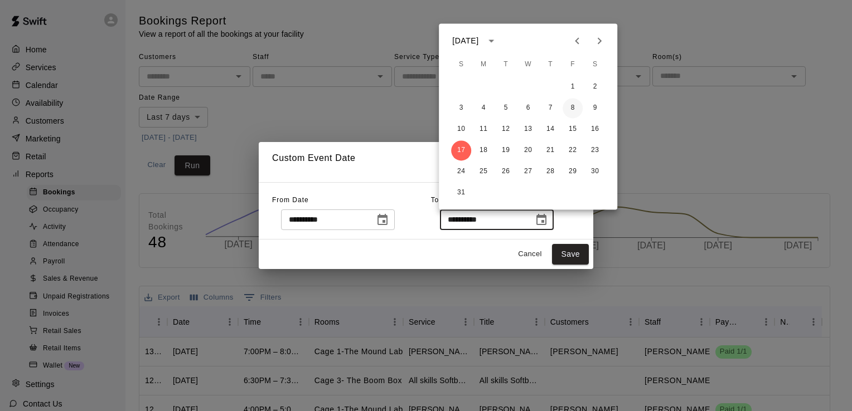
click at [576, 108] on button "8" at bounding box center [572, 108] width 20 height 20
type input "**********"
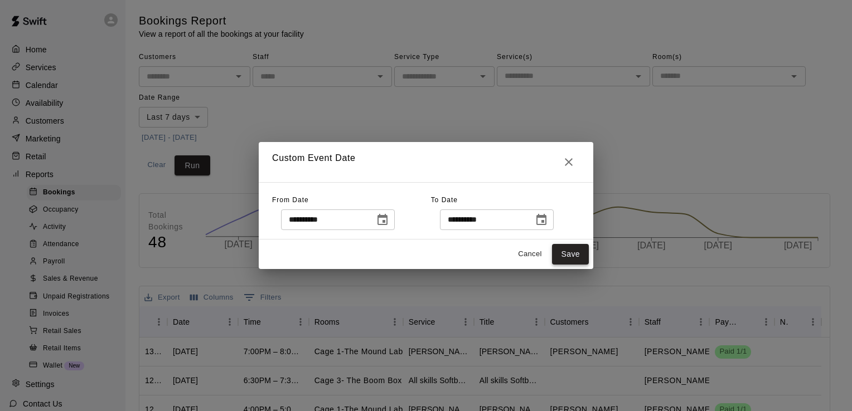
click at [573, 249] on button "Save" at bounding box center [570, 254] width 37 height 21
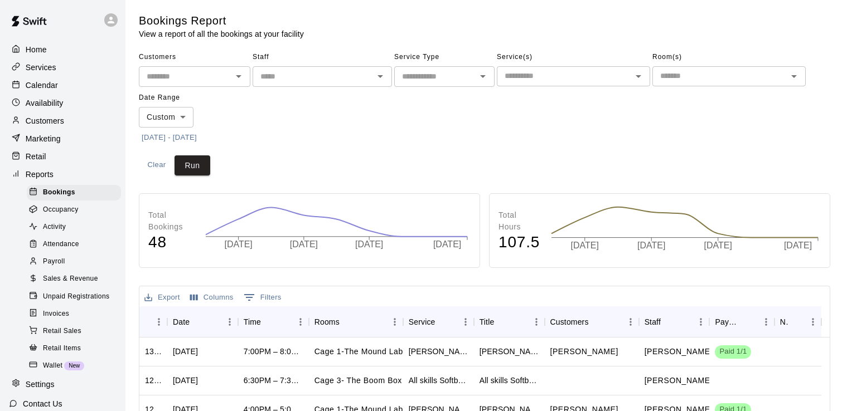
type input "******"
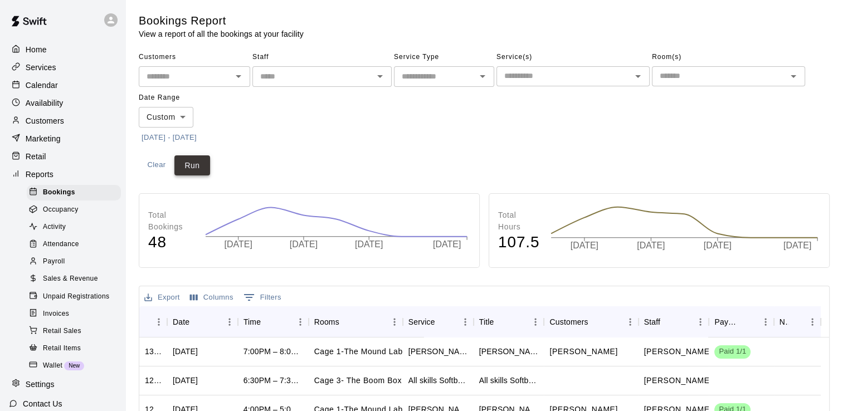
click at [199, 166] on button "Run" at bounding box center [192, 166] width 36 height 21
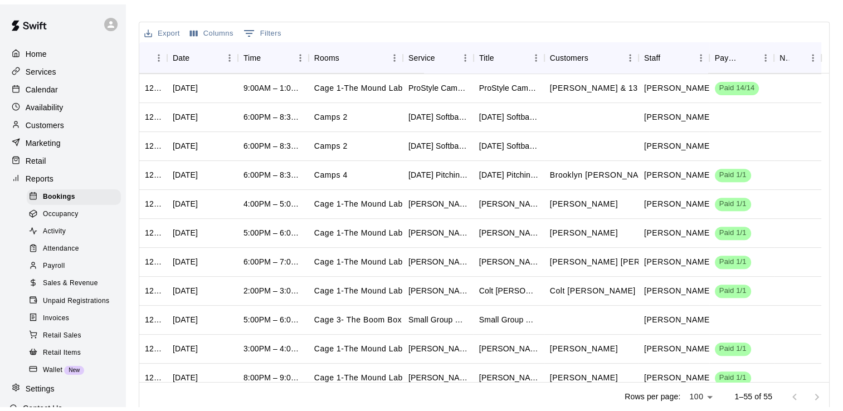
scroll to position [444, 0]
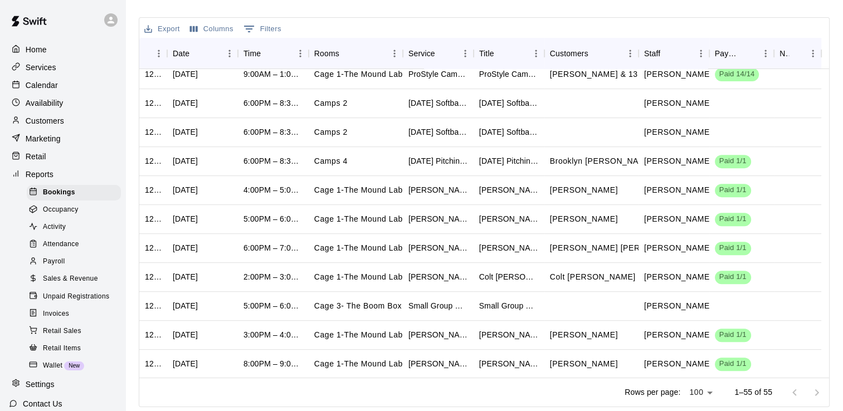
drag, startPoint x: 831, startPoint y: 186, endPoint x: 831, endPoint y: 205, distance: 19.5
click at [831, 205] on div "Bookings Report View a report of all the bookings at your facility Customers ​ …" at bounding box center [484, 76] width 709 height 663
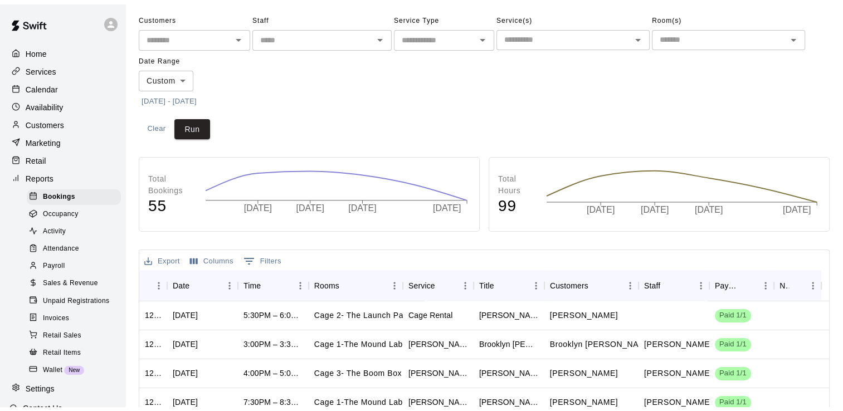
scroll to position [0, 0]
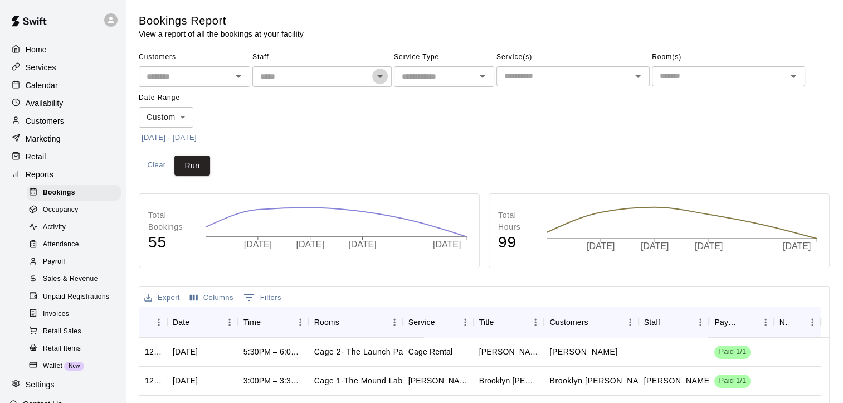
click at [381, 81] on icon "Open" at bounding box center [379, 76] width 13 height 13
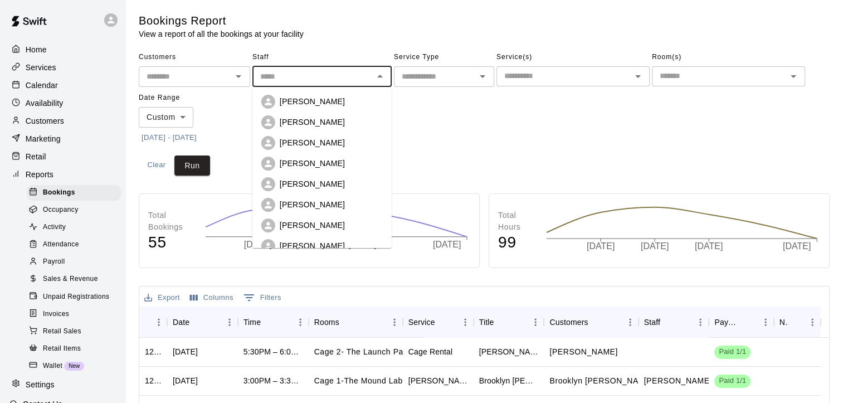
click at [381, 81] on icon "Close" at bounding box center [379, 76] width 13 height 13
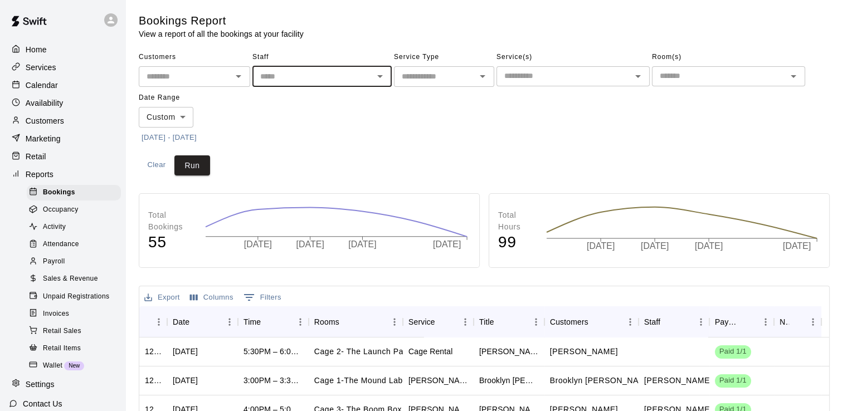
click at [63, 285] on span "Sales & Revenue" at bounding box center [70, 279] width 55 height 11
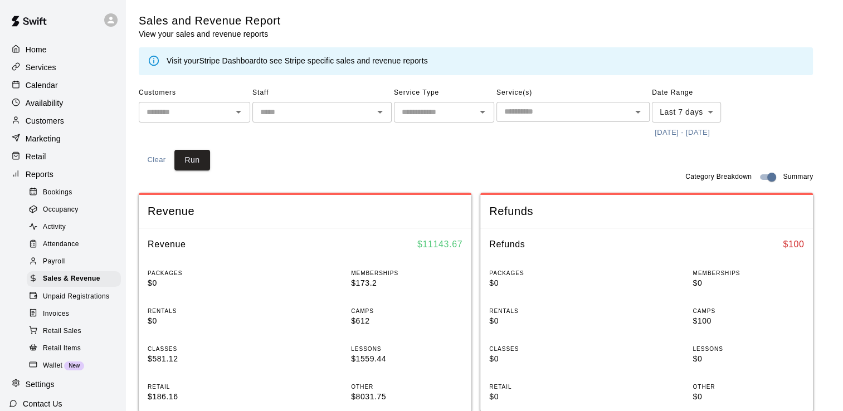
click at [383, 109] on icon "Open" at bounding box center [379, 111] width 13 height 13
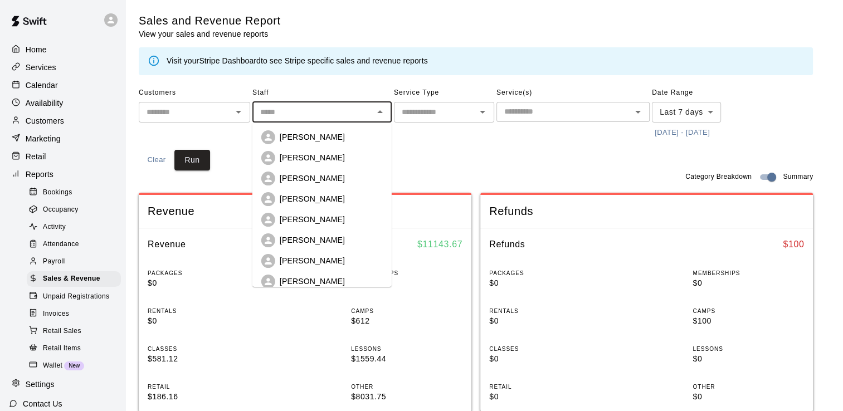
scroll to position [112, 0]
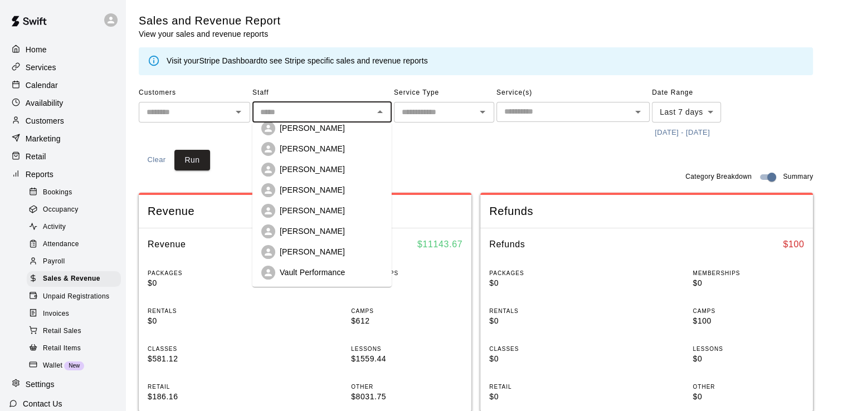
click at [330, 232] on p "[PERSON_NAME]" at bounding box center [312, 231] width 65 height 11
type input "**********"
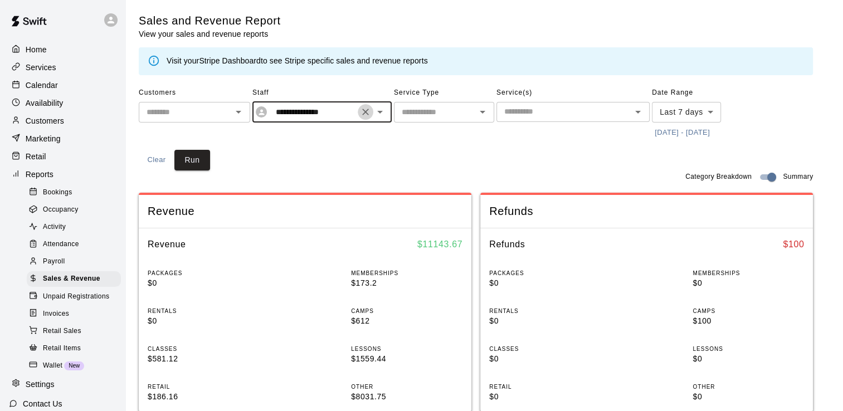
click at [360, 117] on icon "Clear" at bounding box center [365, 111] width 11 height 11
click at [543, 115] on input "text" at bounding box center [564, 112] width 128 height 14
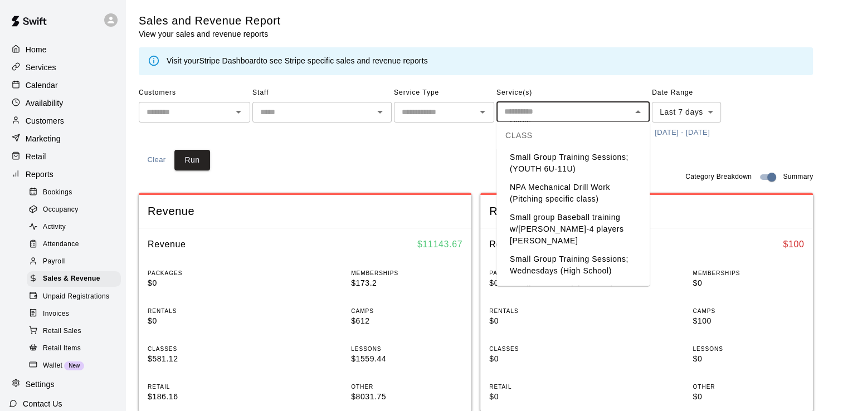
scroll to position [2104, 0]
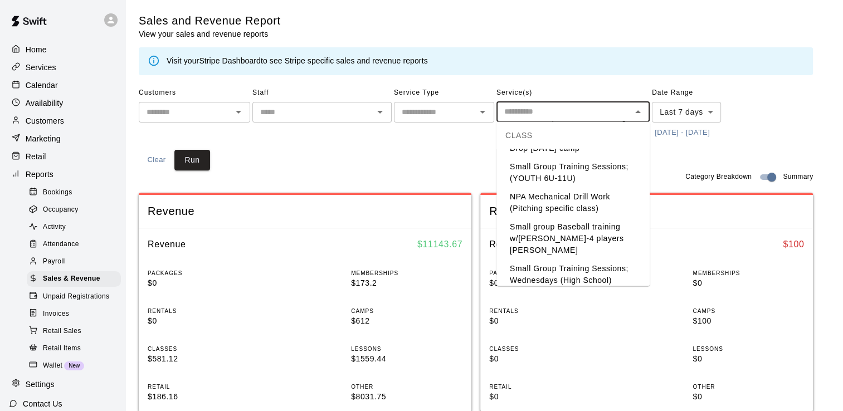
click at [580, 157] on li "Drop [DATE] camp" at bounding box center [573, 148] width 153 height 18
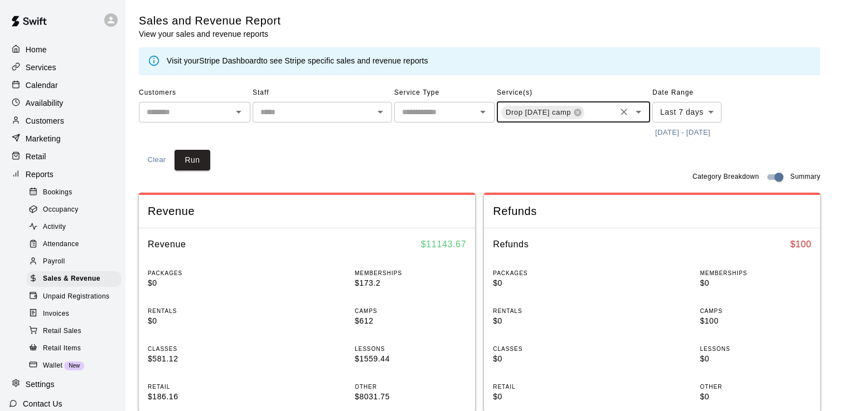
click at [713, 110] on body "Home Services Calendar Availability Customers Marketing Retail Reports Bookings…" at bounding box center [426, 416] width 852 height 833
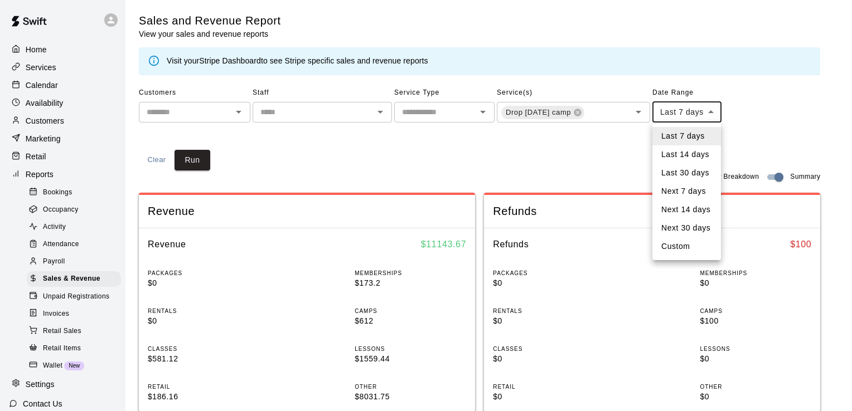
click at [667, 251] on li "Custom" at bounding box center [686, 246] width 69 height 18
type input "******"
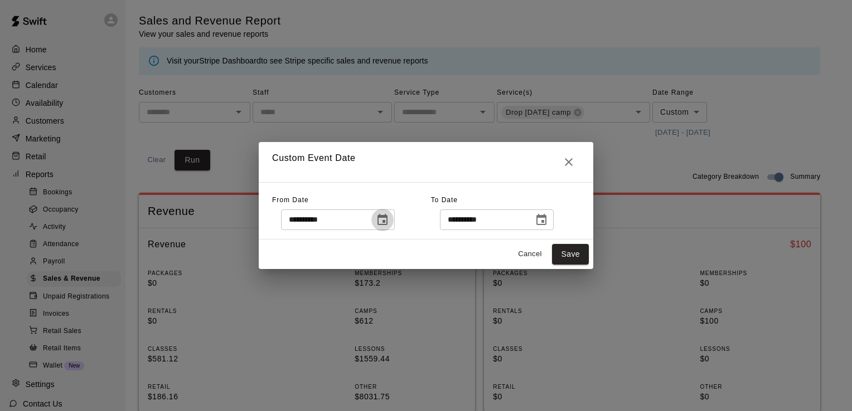
click at [387, 216] on icon "Choose date, selected date is Aug 10, 2025" at bounding box center [382, 219] width 10 height 11
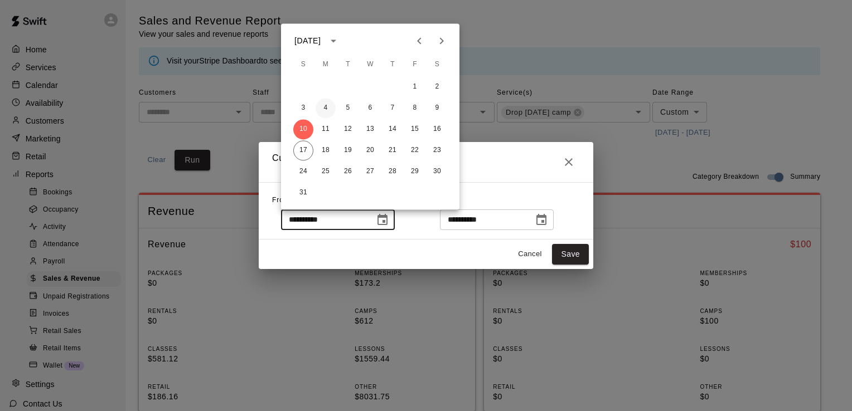
click at [327, 106] on button "4" at bounding box center [325, 108] width 20 height 20
type input "**********"
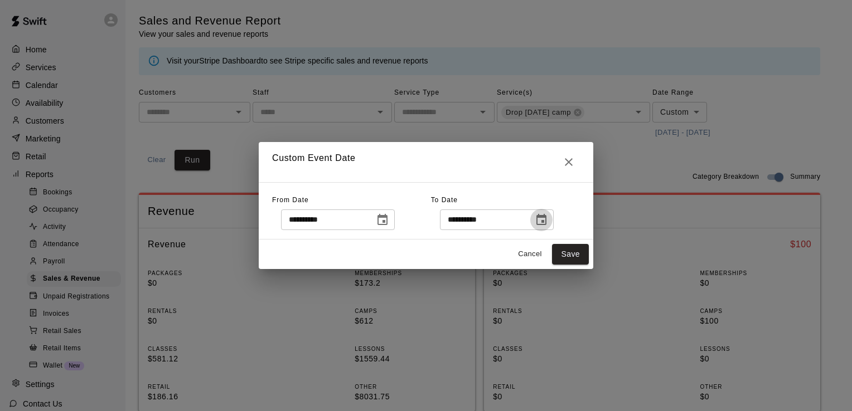
click at [548, 219] on icon "Choose date, selected date is Aug 17, 2025" at bounding box center [541, 219] width 13 height 13
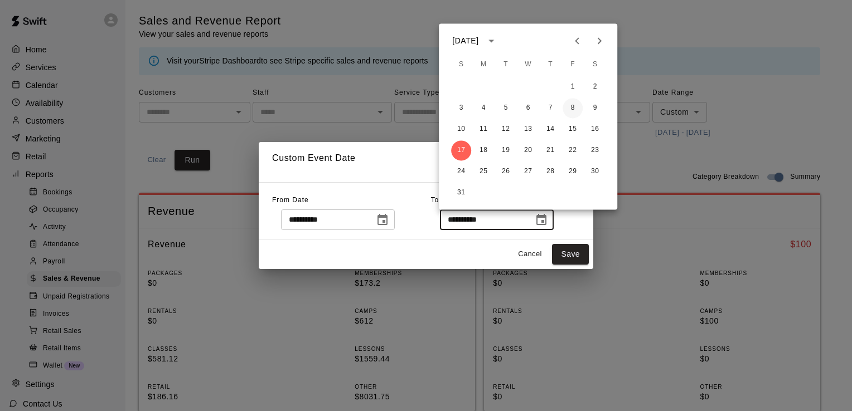
click at [571, 108] on button "8" at bounding box center [572, 108] width 20 height 20
type input "**********"
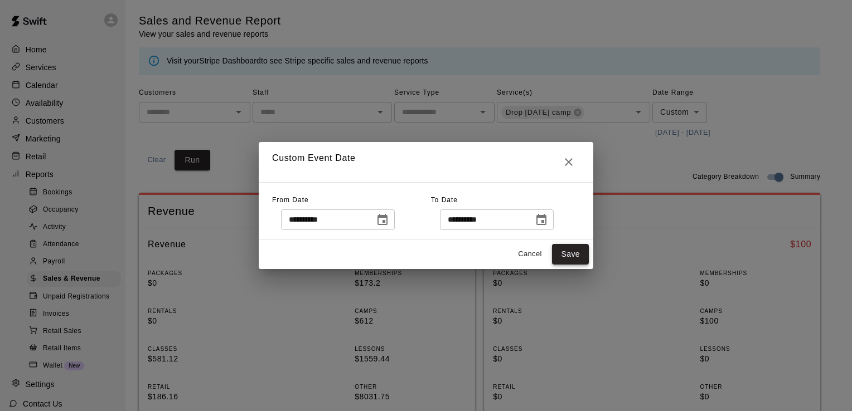
click at [564, 253] on button "Save" at bounding box center [570, 254] width 37 height 21
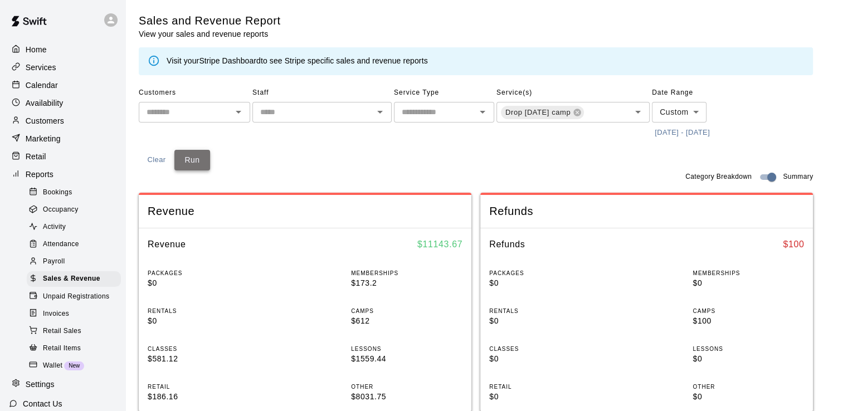
click at [190, 157] on button "Run" at bounding box center [192, 160] width 36 height 21
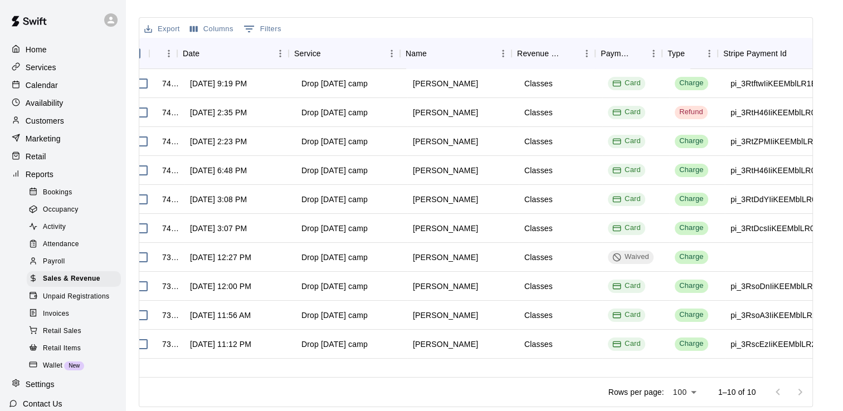
scroll to position [0, 0]
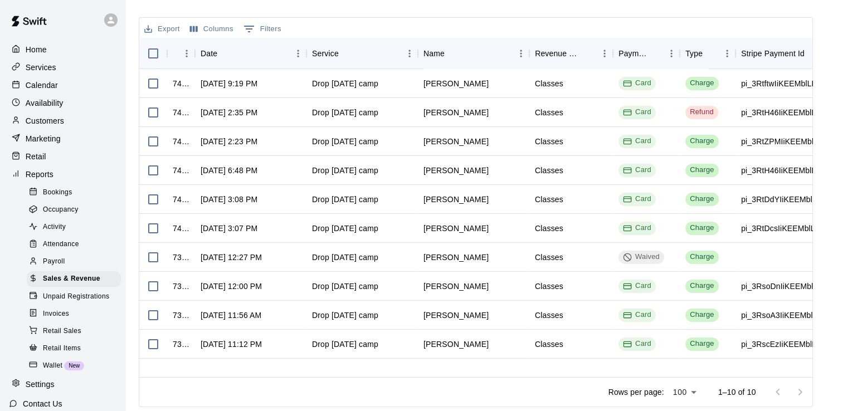
click at [40, 90] on p "Calendar" at bounding box center [42, 85] width 32 height 11
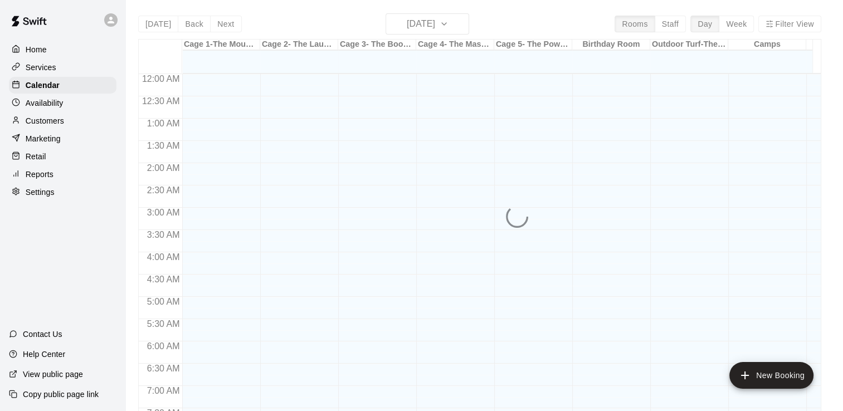
scroll to position [686, 0]
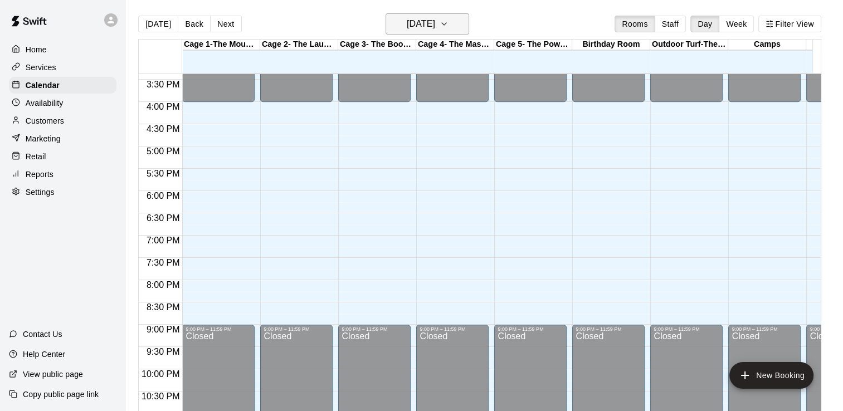
click at [435, 26] on h6 "[DATE]" at bounding box center [421, 24] width 28 height 16
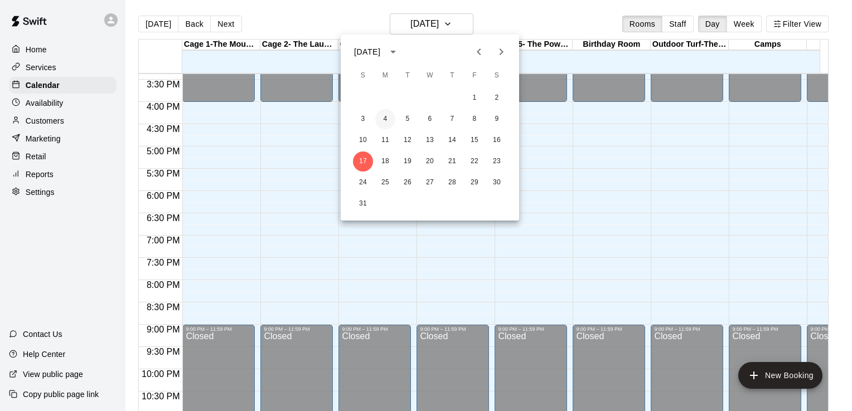
click at [387, 118] on button "4" at bounding box center [385, 119] width 20 height 20
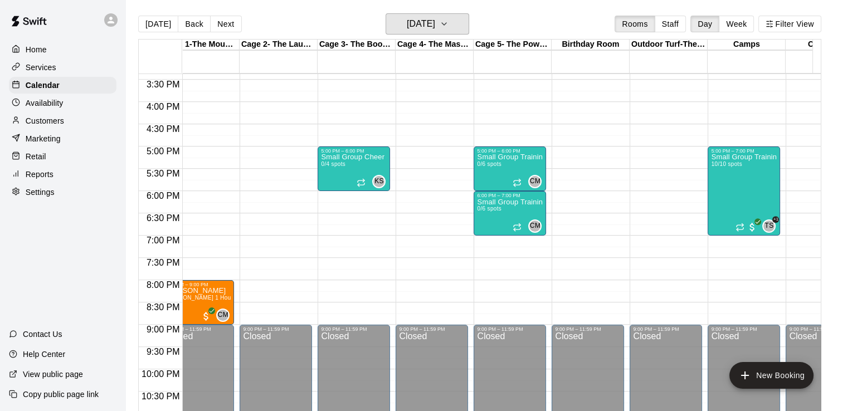
scroll to position [0, 20]
click at [449, 21] on icon "button" at bounding box center [444, 23] width 9 height 13
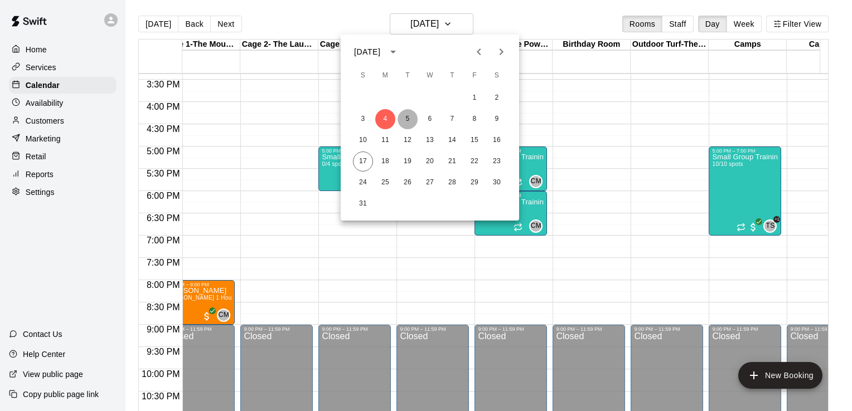
click at [406, 118] on button "5" at bounding box center [407, 119] width 20 height 20
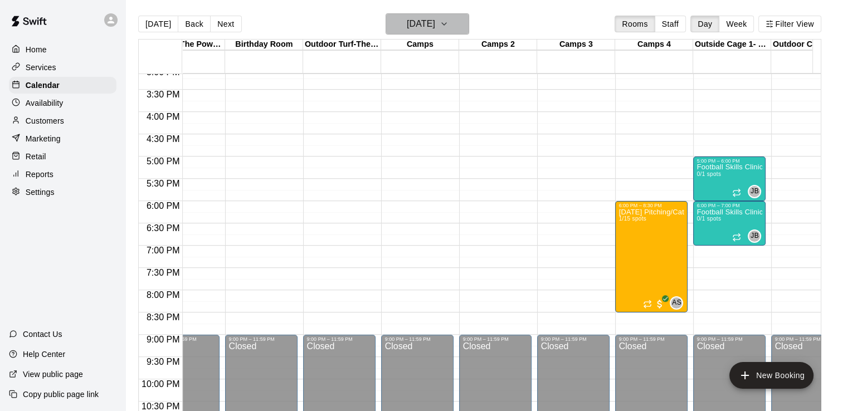
click at [449, 26] on icon "button" at bounding box center [444, 23] width 9 height 13
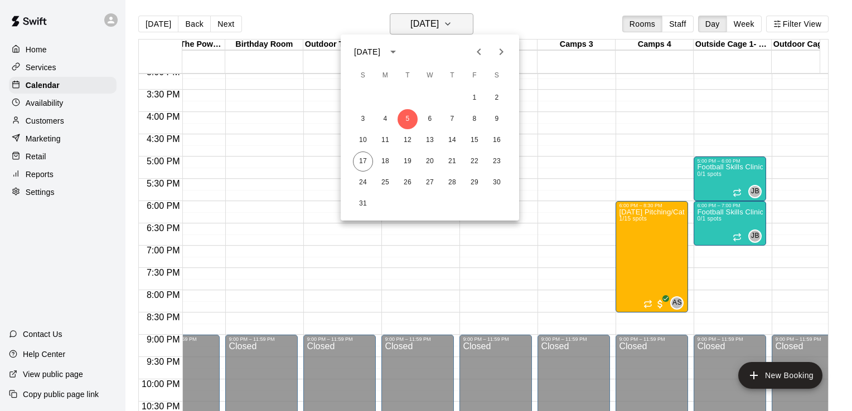
click at [464, 26] on div at bounding box center [426, 205] width 852 height 411
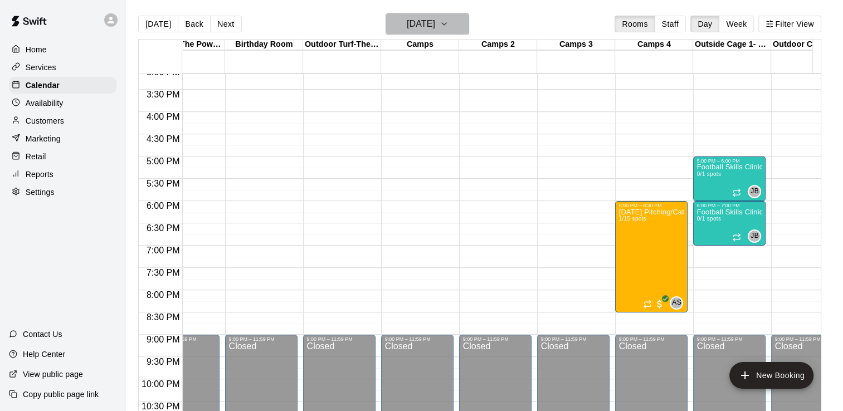
click at [449, 21] on icon "button" at bounding box center [444, 23] width 9 height 13
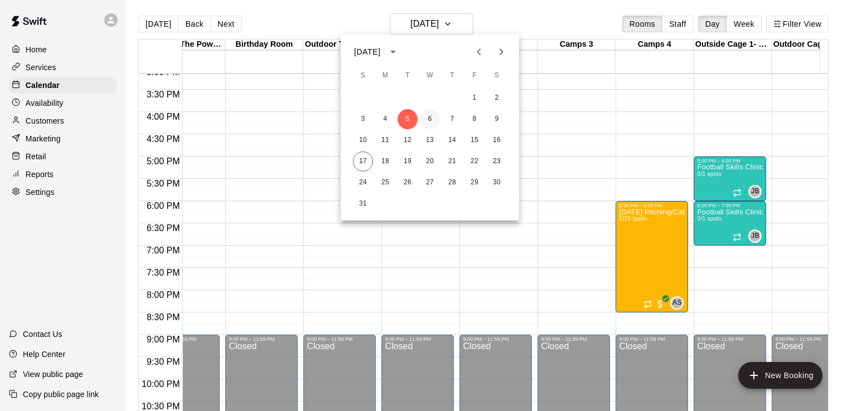
click at [429, 117] on button "6" at bounding box center [430, 119] width 20 height 20
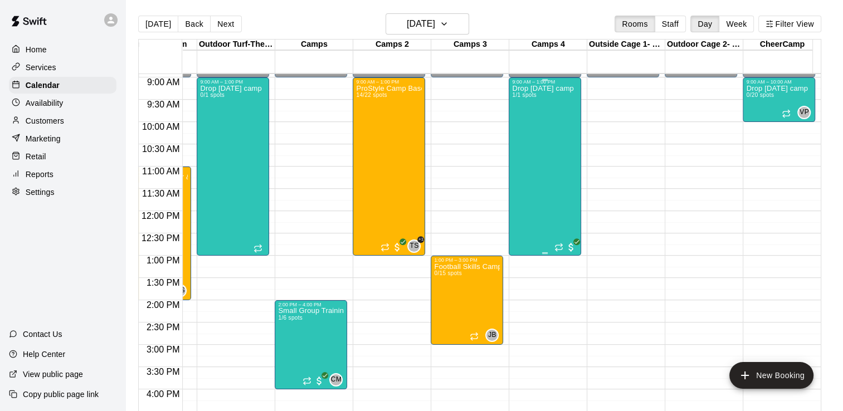
click at [564, 199] on div "Drop [DATE] camp 1/1 spots" at bounding box center [542, 290] width 61 height 411
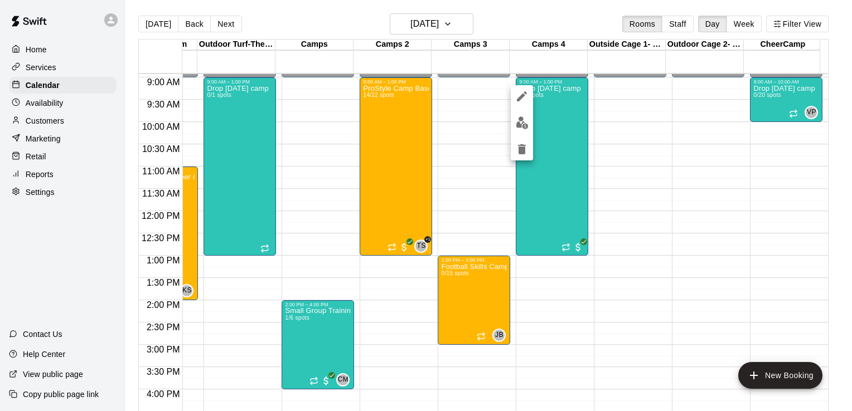
click at [522, 125] on img "edit" at bounding box center [522, 122] width 13 height 13
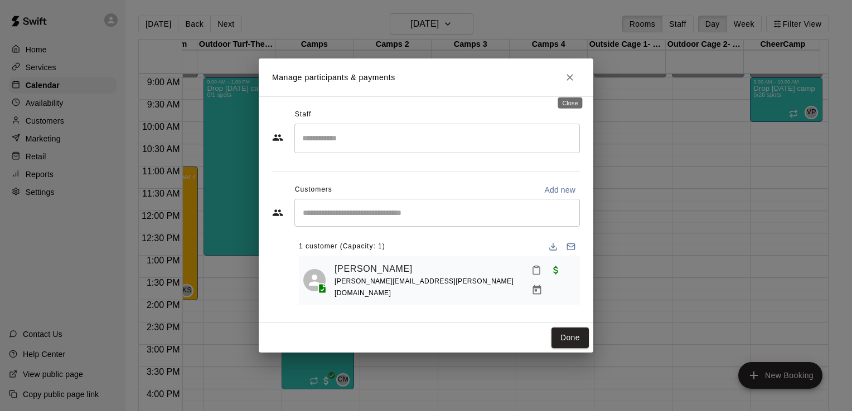
click at [568, 79] on icon "Close" at bounding box center [569, 77] width 11 height 11
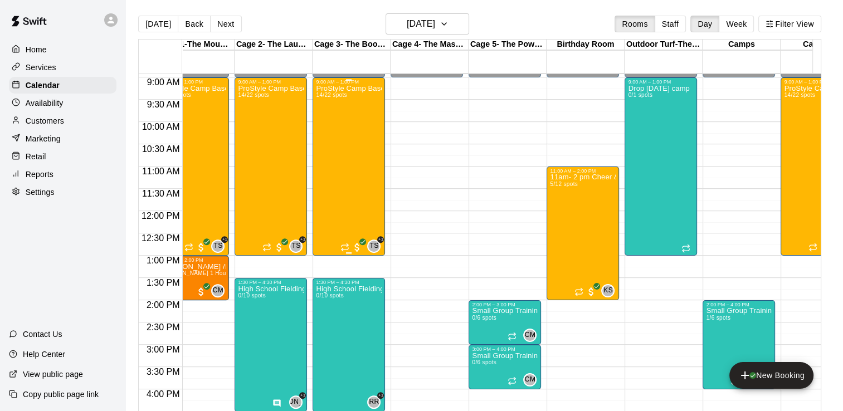
click at [358, 191] on div "ProStyle Camp Baseball Camp | [DATE]-[DATE] | 9am-1pm 14/22 spots" at bounding box center [349, 290] width 66 height 411
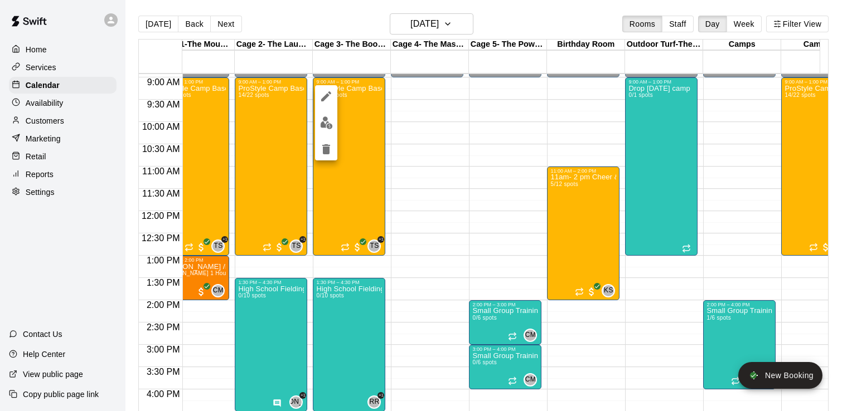
click at [331, 129] on img "edit" at bounding box center [326, 122] width 13 height 13
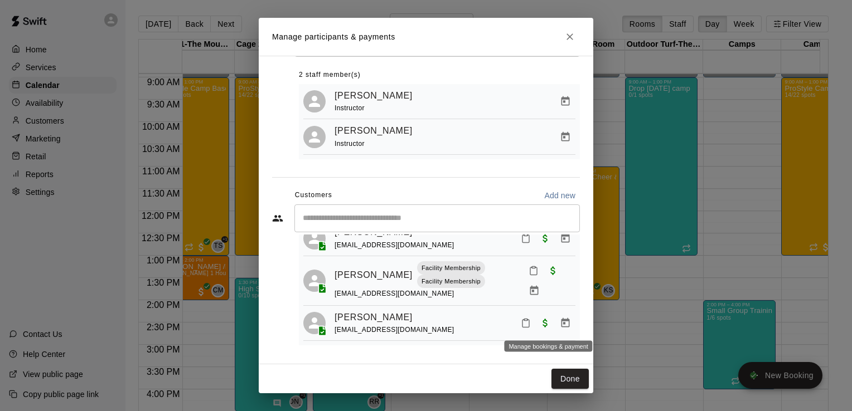
click at [561, 320] on icon "Manage bookings & payment" at bounding box center [565, 322] width 8 height 9
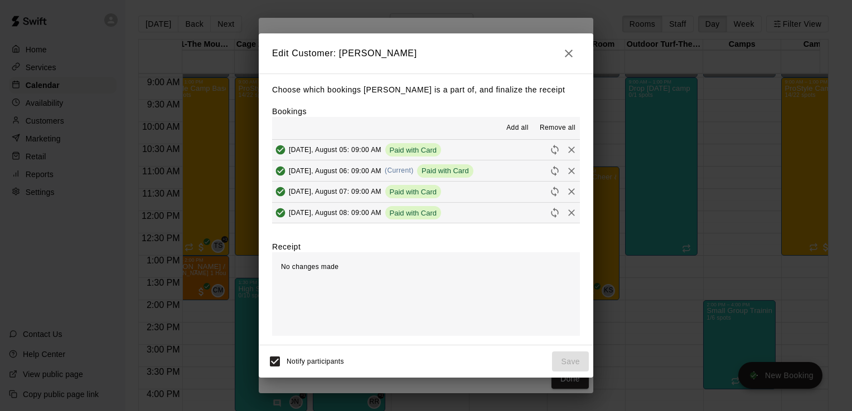
click at [572, 48] on icon "button" at bounding box center [568, 53] width 13 height 13
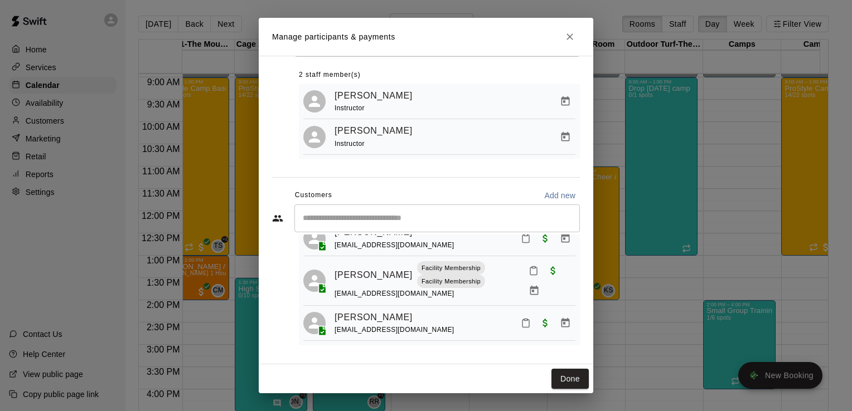
click at [594, 305] on div "Manage participants & payments Staff ​ 2 staff member(s) [PERSON_NAME] Instruct…" at bounding box center [426, 205] width 852 height 411
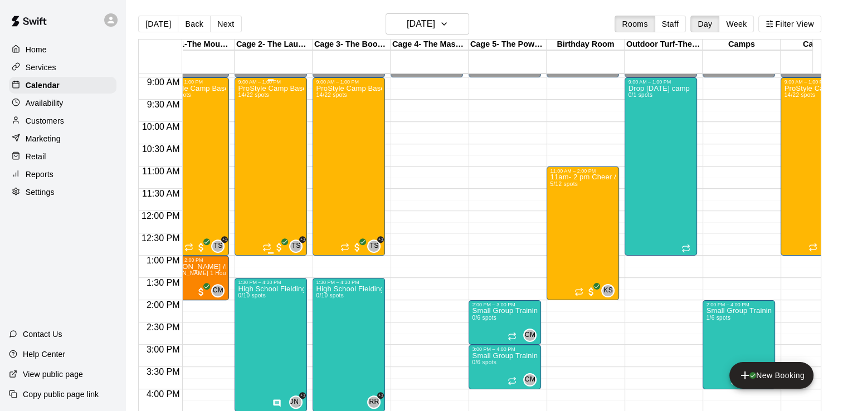
click at [284, 174] on div "ProStyle Camp Baseball Camp | [DATE]-[DATE] | 9am-1pm 14/22 spots" at bounding box center [271, 290] width 66 height 411
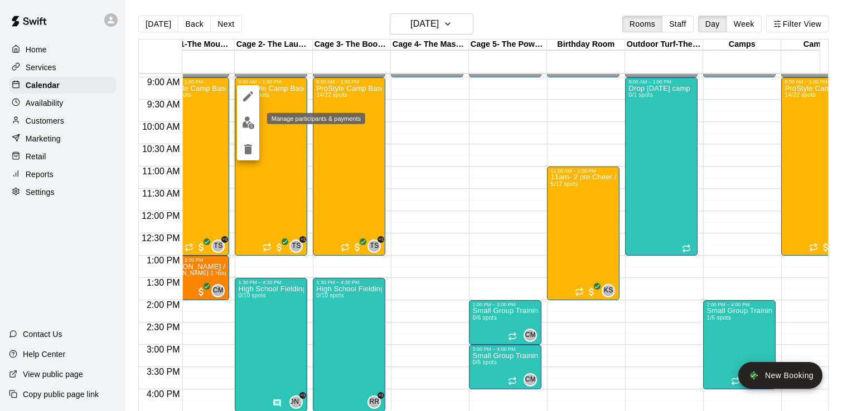
click at [246, 119] on img "edit" at bounding box center [248, 122] width 13 height 13
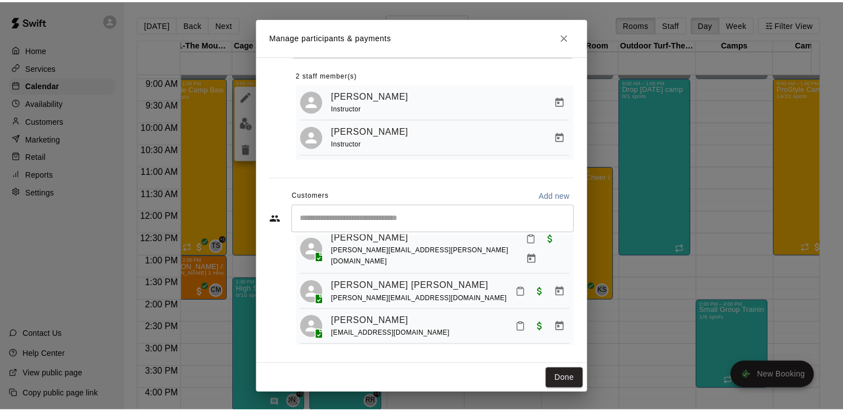
scroll to position [0, 0]
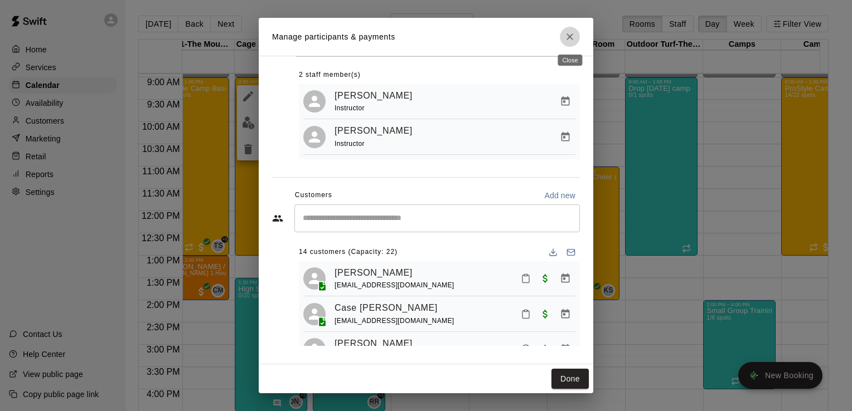
click at [570, 35] on icon "Close" at bounding box center [569, 36] width 11 height 11
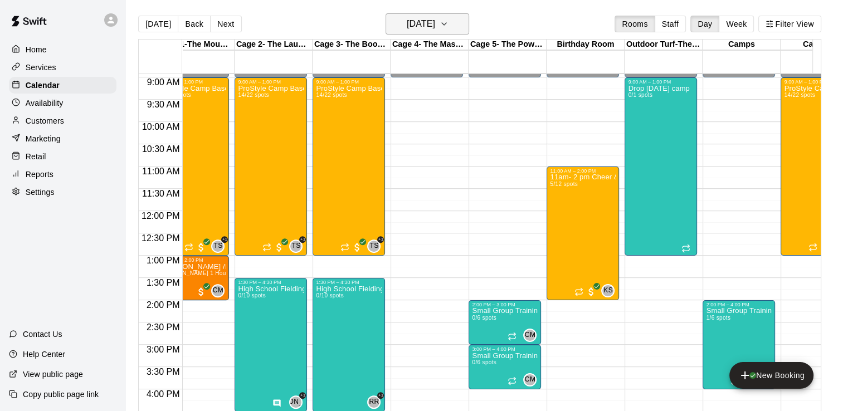
click at [449, 23] on icon "button" at bounding box center [444, 23] width 9 height 13
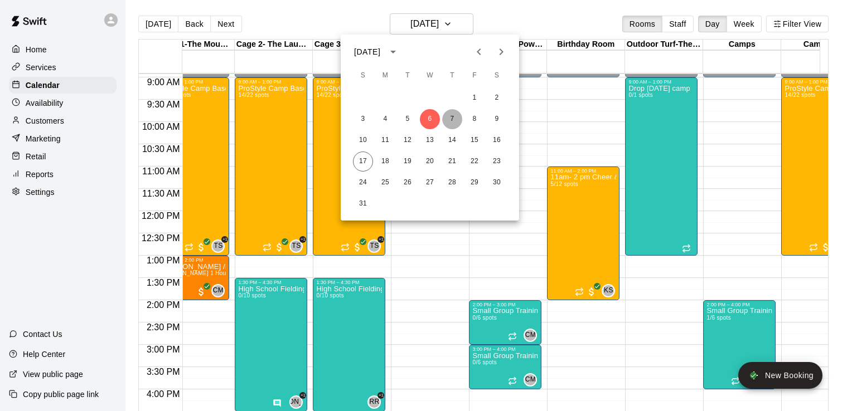
click at [459, 121] on button "7" at bounding box center [452, 119] width 20 height 20
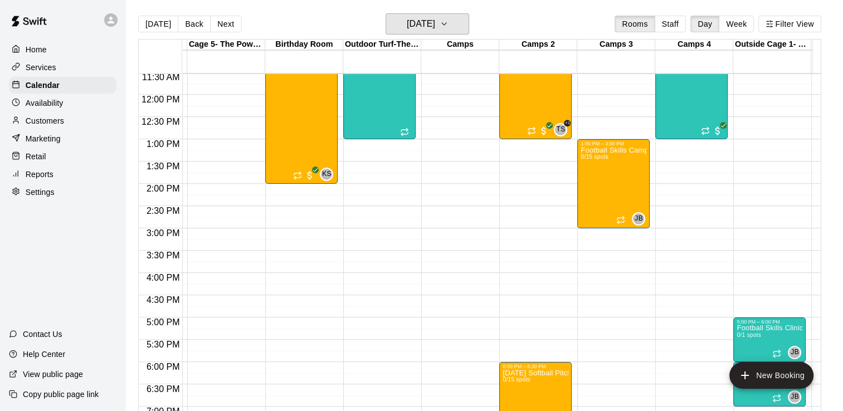
scroll to position [514, 307]
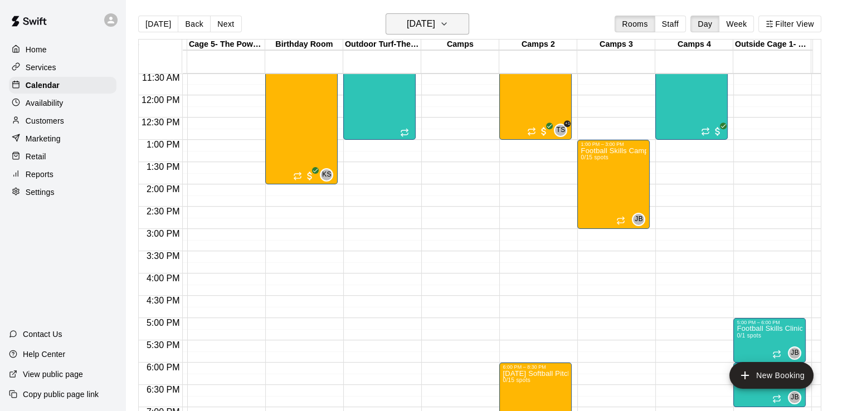
click at [449, 28] on icon "button" at bounding box center [444, 23] width 9 height 13
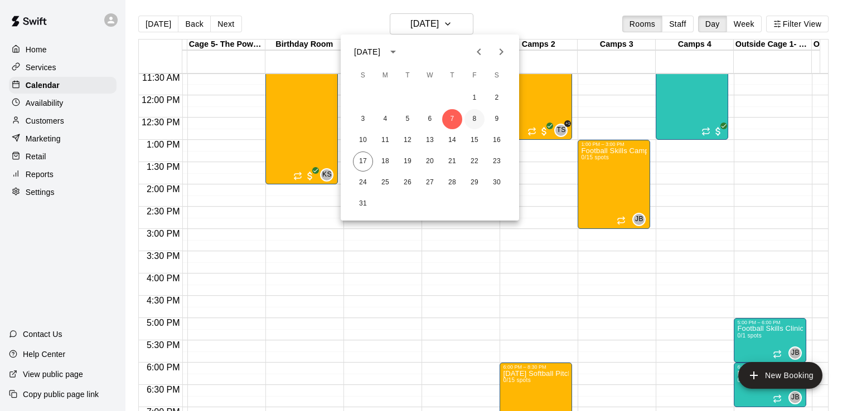
click at [475, 123] on button "8" at bounding box center [474, 119] width 20 height 20
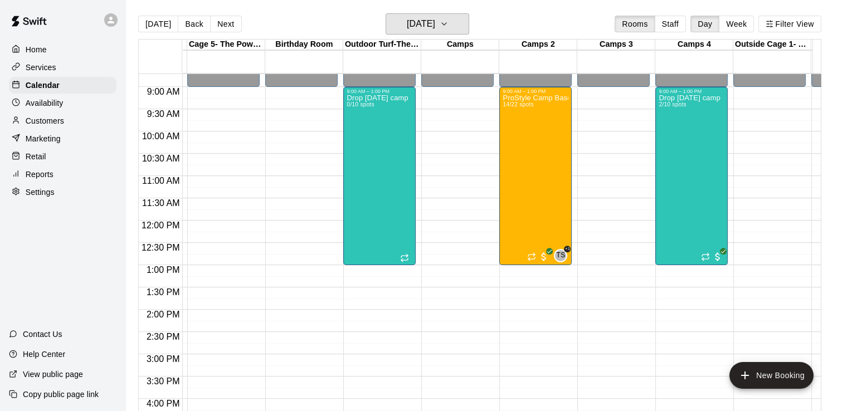
scroll to position [405, 293]
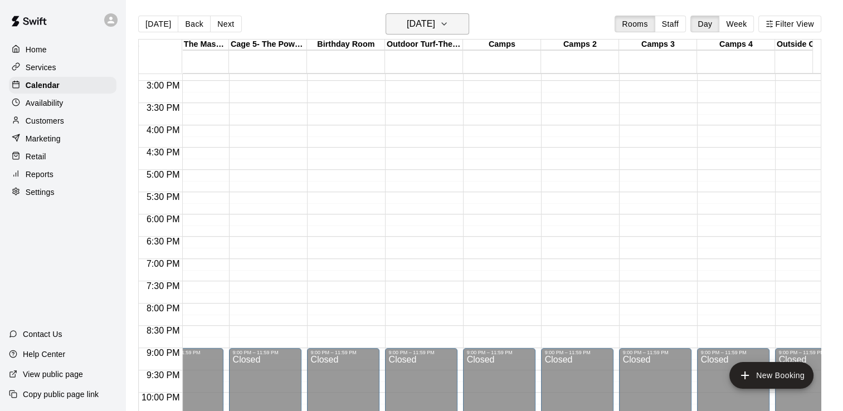
click at [449, 26] on icon "button" at bounding box center [444, 23] width 9 height 13
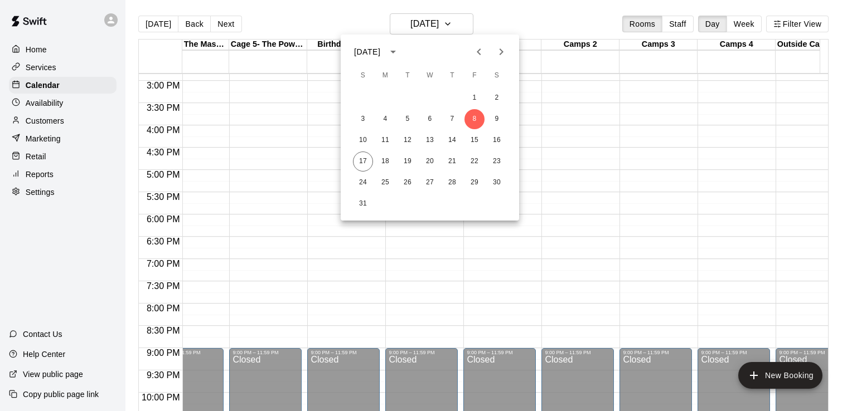
click at [479, 52] on icon "Previous month" at bounding box center [478, 51] width 13 height 13
click at [387, 162] on button "21" at bounding box center [385, 162] width 20 height 20
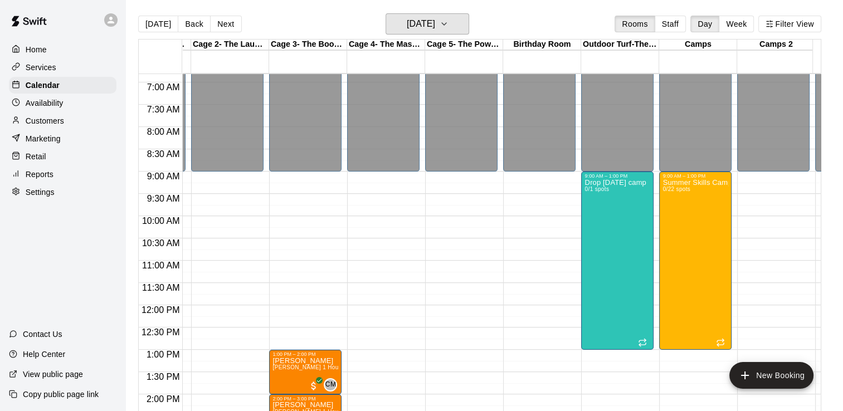
scroll to position [0, 158]
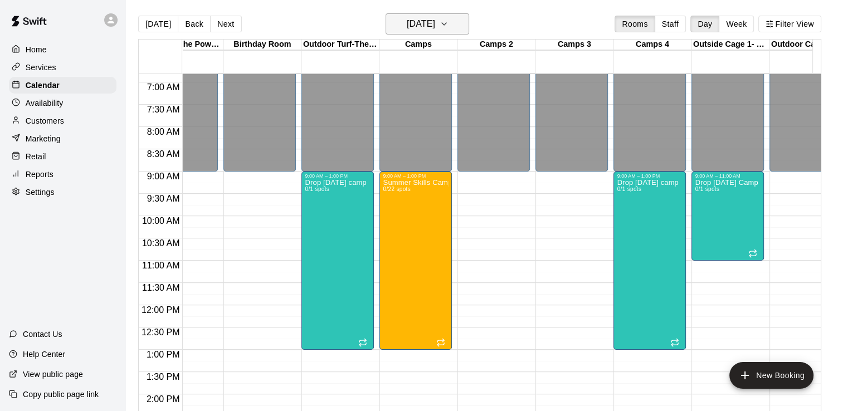
click at [468, 22] on button "[DATE]" at bounding box center [428, 23] width 84 height 21
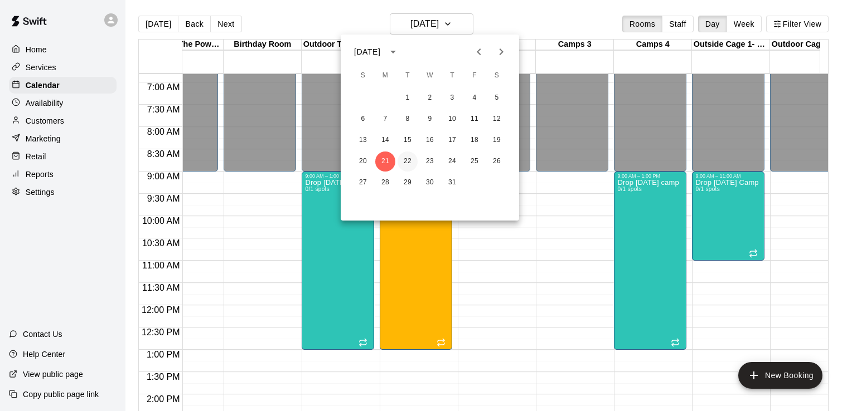
click at [405, 162] on button "22" at bounding box center [407, 162] width 20 height 20
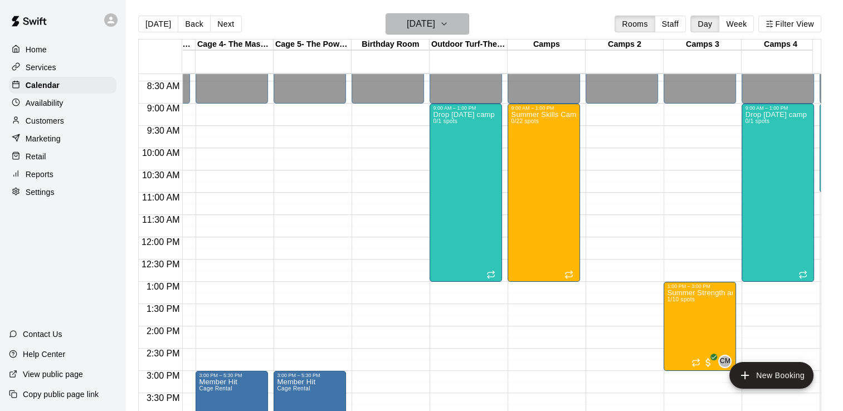
click at [449, 23] on icon "button" at bounding box center [444, 23] width 9 height 13
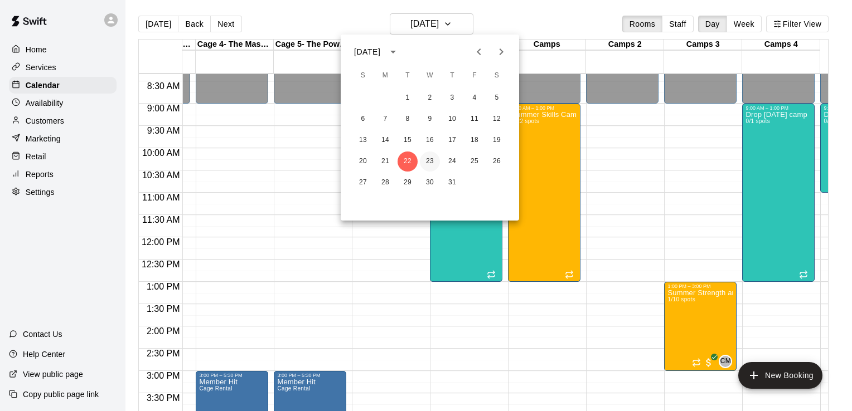
click at [426, 162] on button "23" at bounding box center [430, 162] width 20 height 20
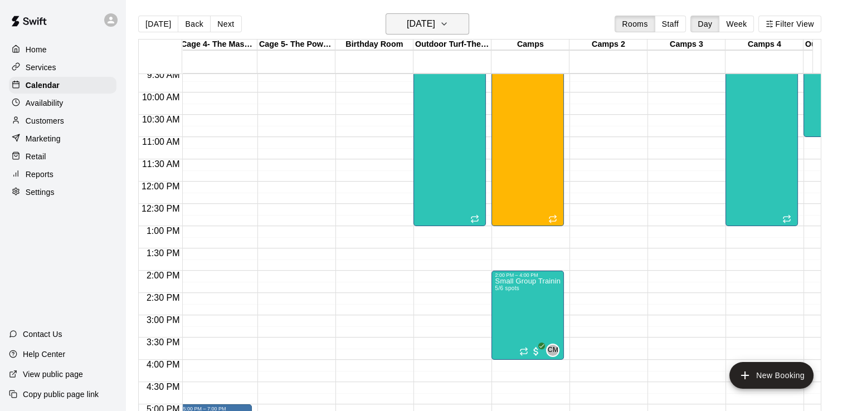
click at [446, 23] on icon "button" at bounding box center [444, 24] width 4 height 2
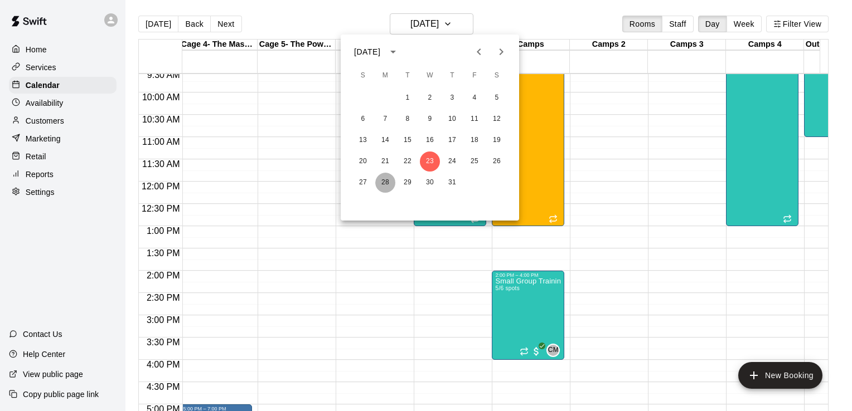
click at [383, 176] on button "28" at bounding box center [385, 183] width 20 height 20
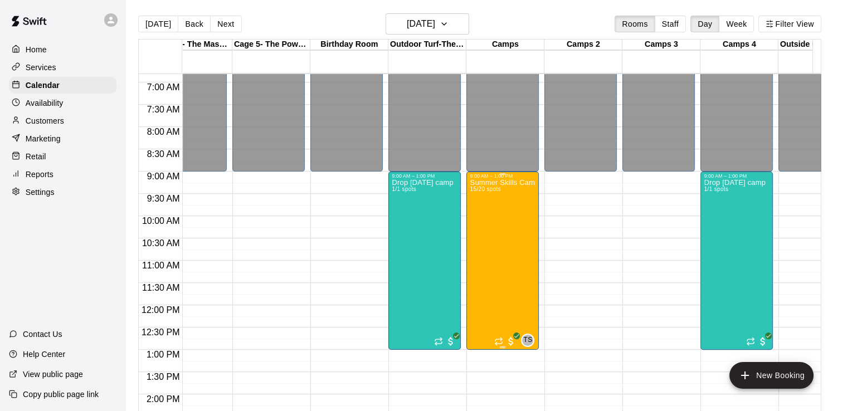
click at [514, 244] on div "Summer Skills Camp Week [DATE]-[DATE] 15/20 spots" at bounding box center [503, 384] width 66 height 411
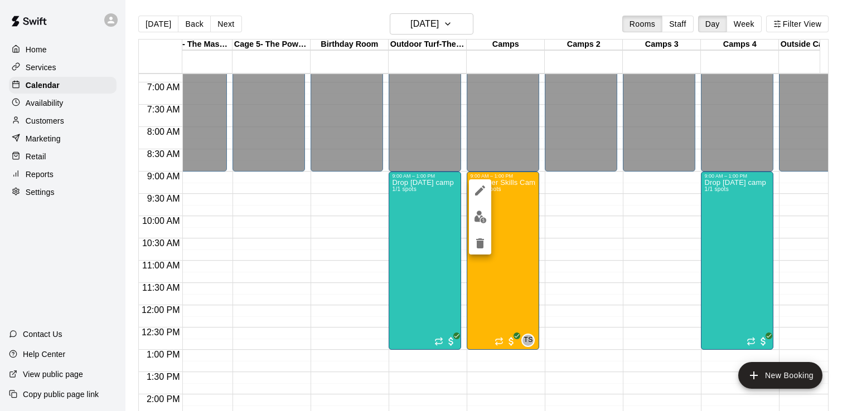
click at [573, 234] on div at bounding box center [426, 205] width 852 height 411
